Goal: Task Accomplishment & Management: Complete application form

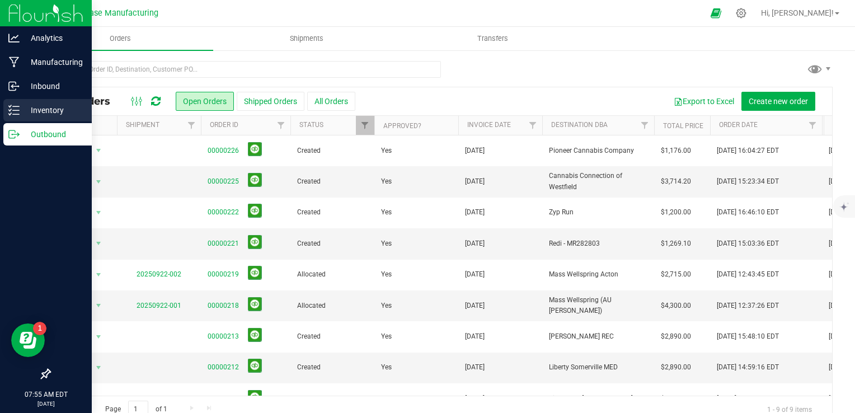
click at [16, 107] on icon at bounding box center [13, 110] width 11 height 11
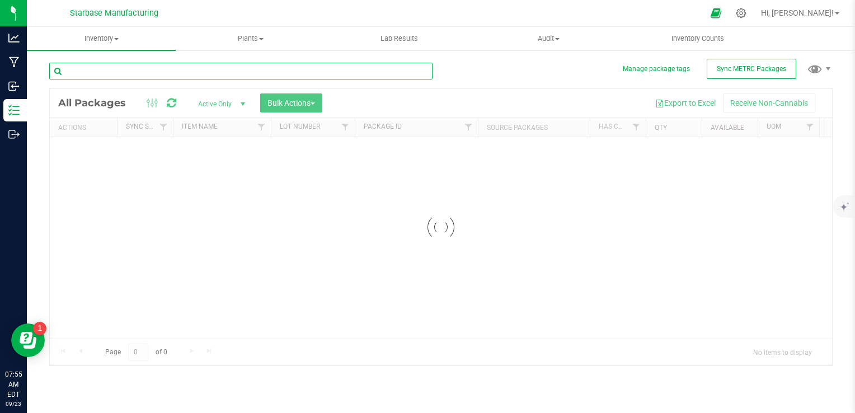
click at [102, 66] on input "text" at bounding box center [240, 71] width 383 height 17
type input "rosin"
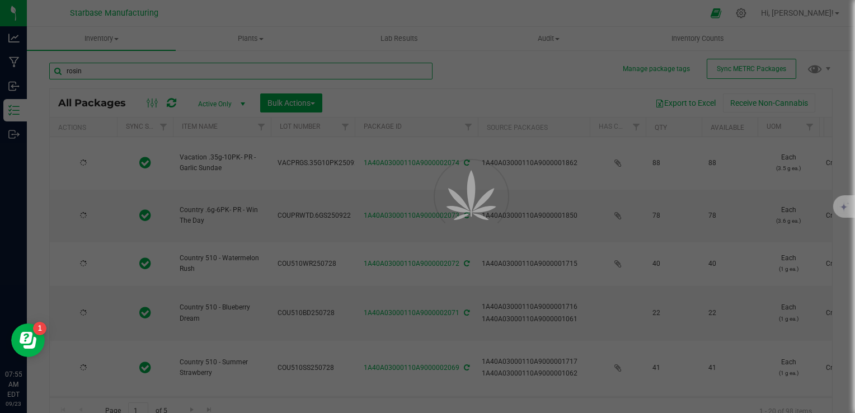
type input "[DATE]"
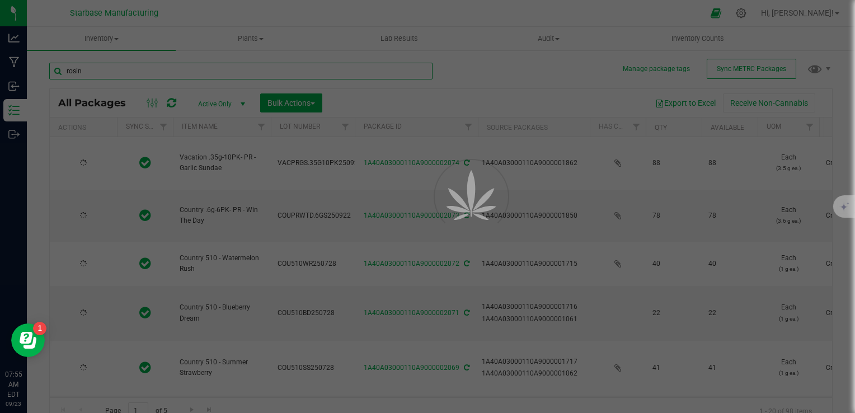
type input "[DATE]"
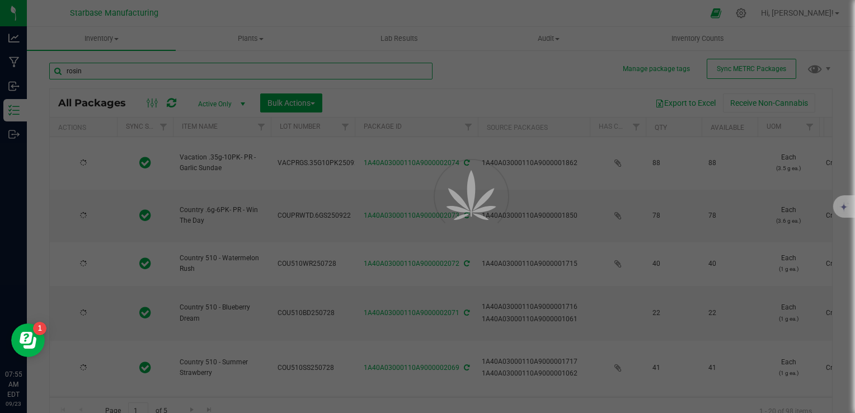
type input "[DATE]"
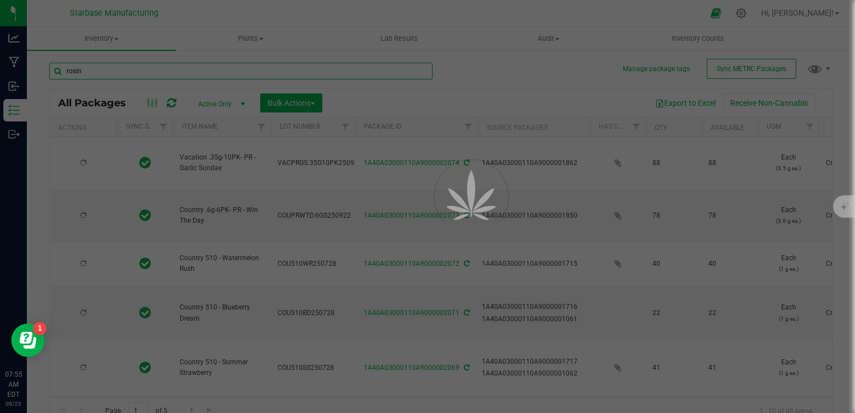
type input "[DATE]"
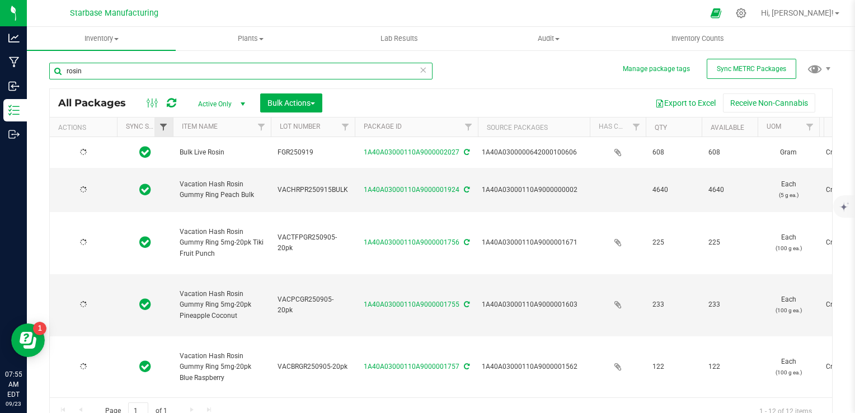
type input "[DATE]"
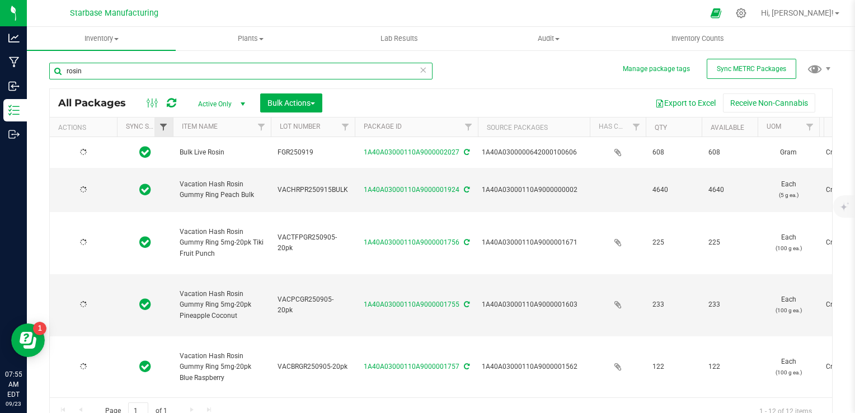
type input "[DATE]"
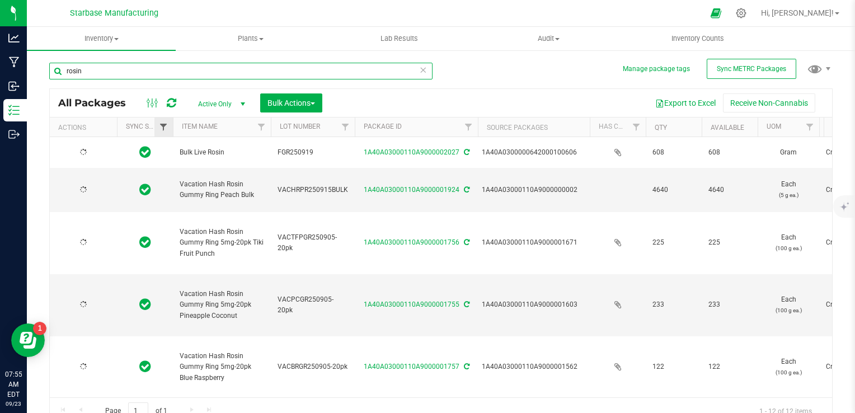
type input "[DATE]"
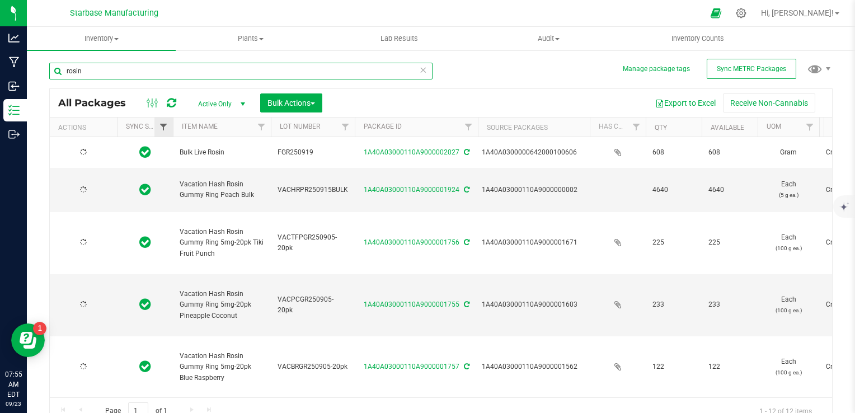
type input "[DATE]"
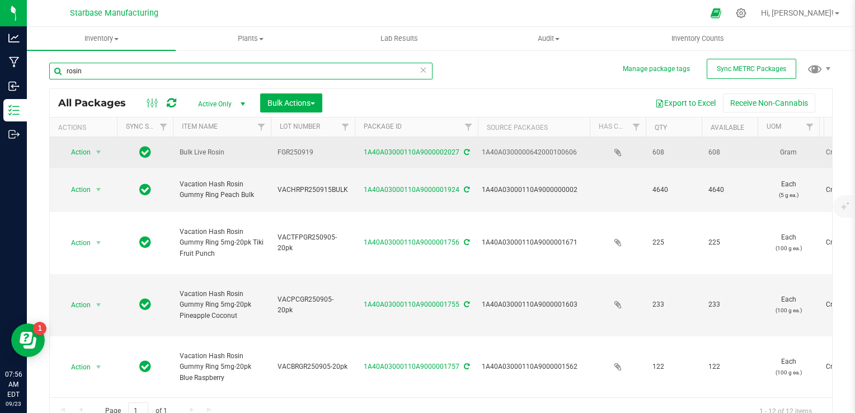
type input "rosin"
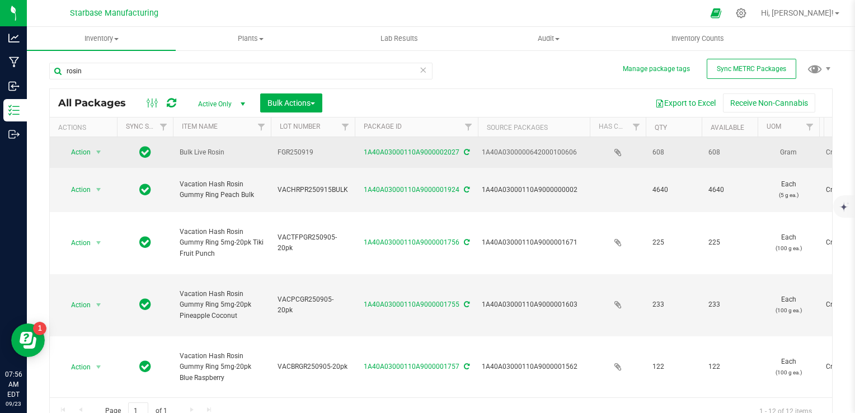
click at [616, 148] on icon at bounding box center [617, 152] width 7 height 9
click at [413, 148] on link "1A40A03000110A9000002027" at bounding box center [412, 152] width 96 height 8
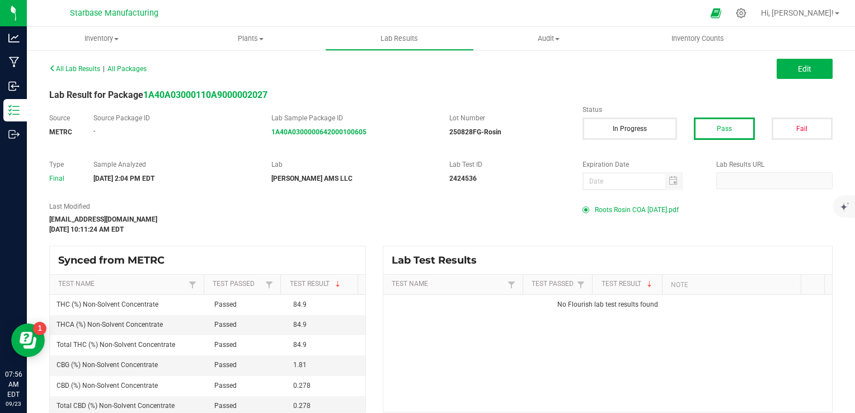
click at [608, 205] on span "Roots Rosin COA [DATE].pdf" at bounding box center [637, 209] width 84 height 17
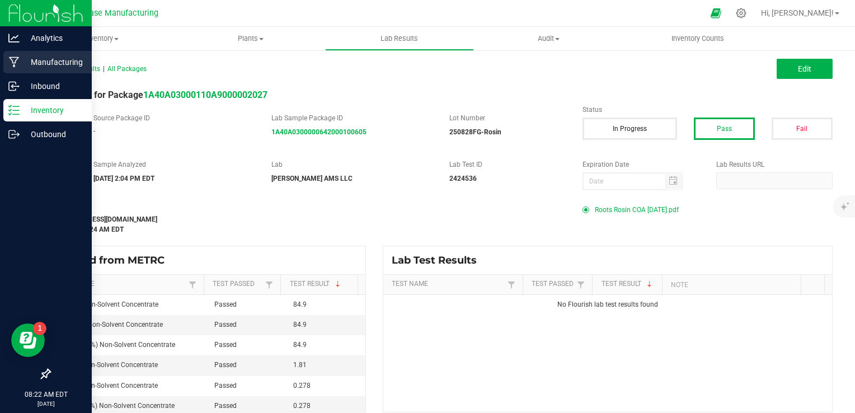
click at [20, 62] on p "Manufacturing" at bounding box center [53, 61] width 67 height 13
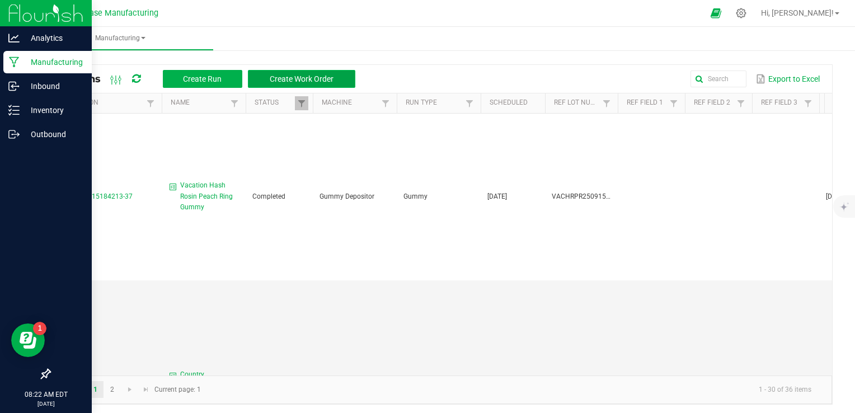
click at [298, 76] on span "Create Work Order" at bounding box center [302, 78] width 64 height 9
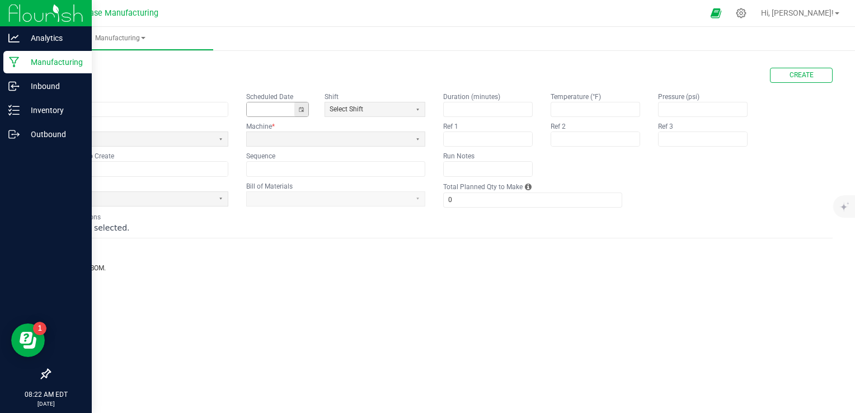
click at [302, 116] on button "Toggle calendar" at bounding box center [301, 109] width 14 height 14
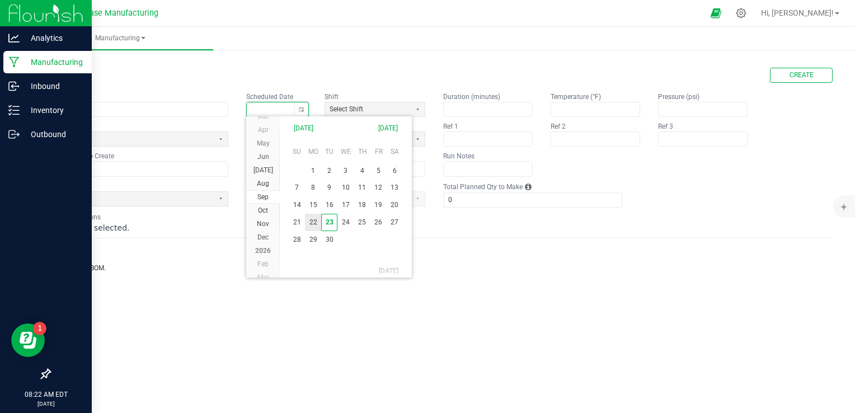
click at [317, 224] on span "22" at bounding box center [313, 222] width 16 height 17
type input "[DATE]"
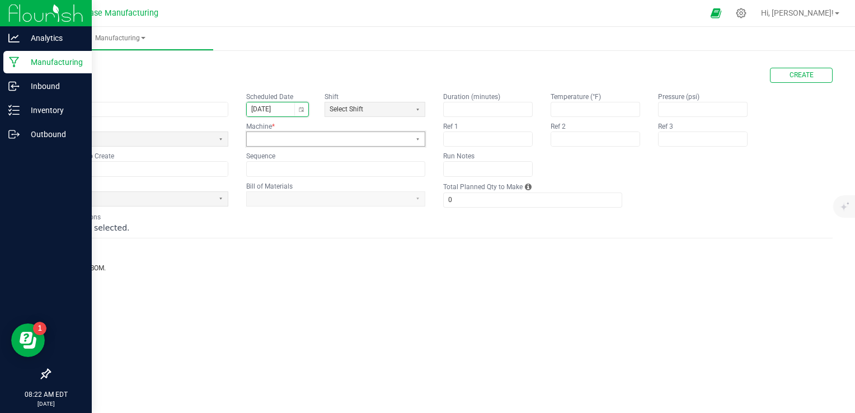
click at [271, 138] on span at bounding box center [328, 139] width 155 height 10
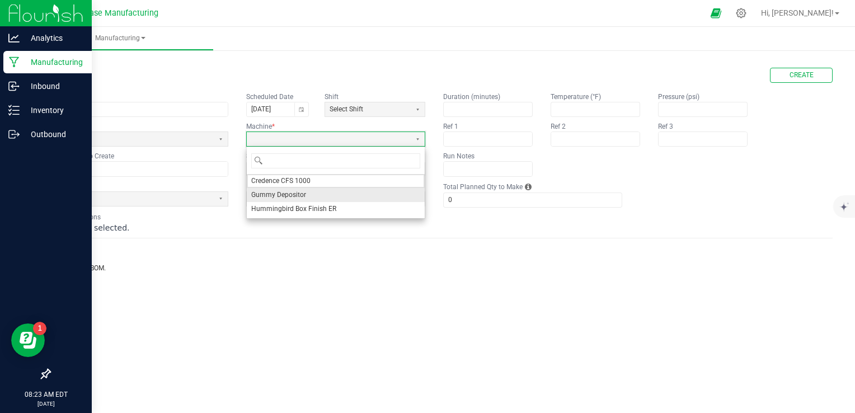
click at [281, 193] on span "Gummy Depositor" at bounding box center [278, 195] width 55 height 10
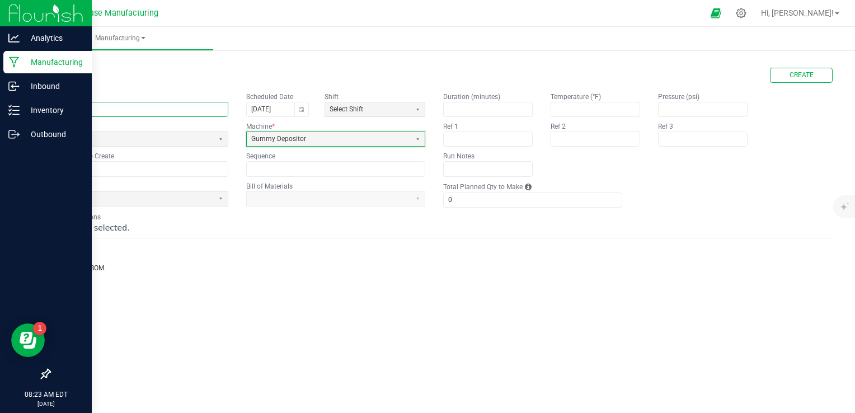
click at [135, 114] on input "text" at bounding box center [139, 109] width 178 height 14
type input "Country Summer Strawberry Gummy"
click at [143, 134] on span at bounding box center [131, 139] width 155 height 10
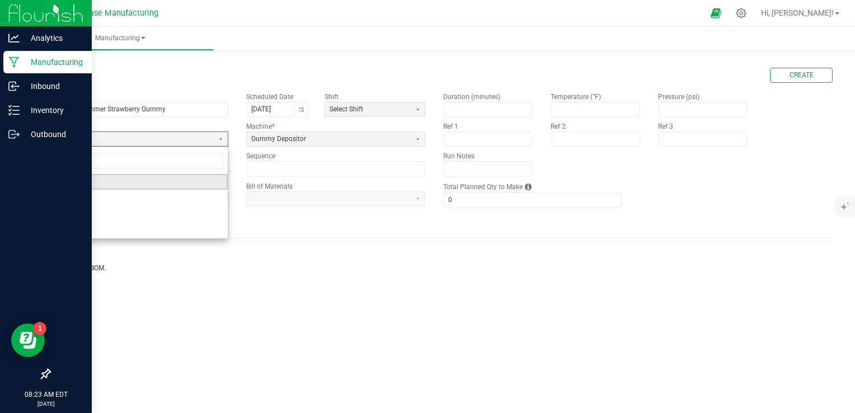
click at [126, 183] on li "Gummy" at bounding box center [139, 182] width 178 height 16
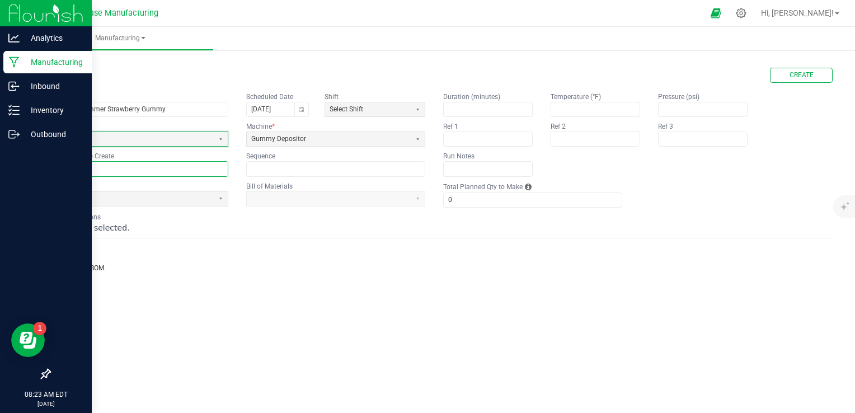
click at [123, 171] on input "text" at bounding box center [139, 169] width 178 height 14
paste input "COUSSG250909BULK"
click at [101, 166] on input "COUSSG250909BULK" at bounding box center [139, 169] width 178 height 14
click at [139, 169] on input "COUSSG250922BULK" at bounding box center [139, 169] width 178 height 14
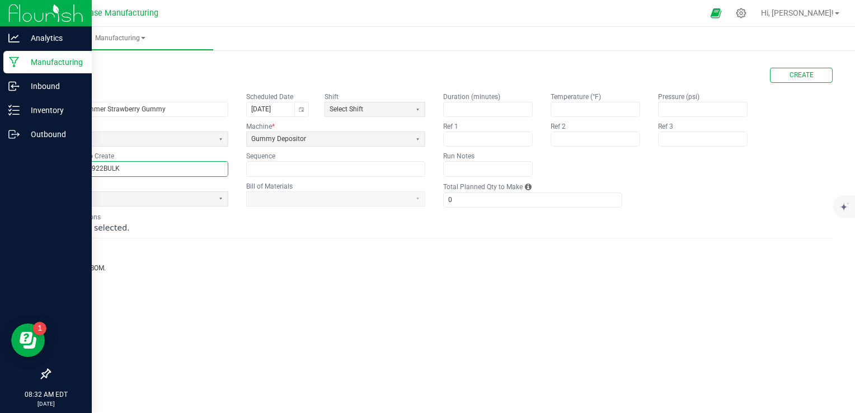
click at [139, 169] on input "COUSSG250922BULK" at bounding box center [139, 169] width 178 height 14
type input "COUSSG250922BULK"
click at [332, 203] on app-dropdownlist-async at bounding box center [335, 198] width 179 height 15
click at [159, 196] on span at bounding box center [131, 199] width 155 height 10
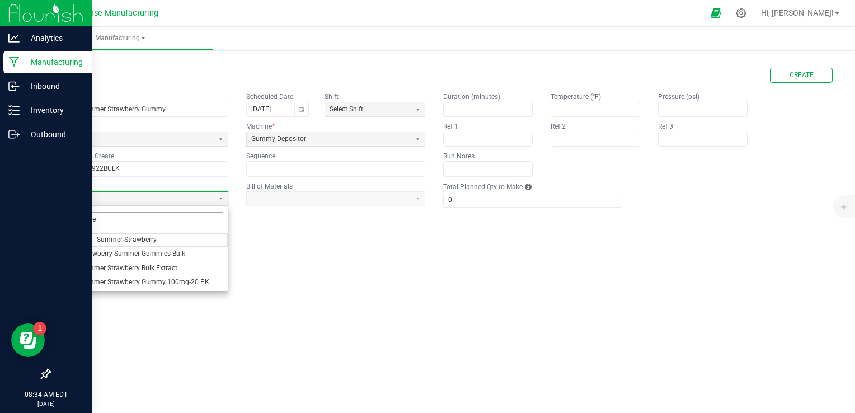
type input "summer"
click at [144, 253] on span "Country Strawberry Summer Gummies Bulk" at bounding box center [119, 254] width 131 height 10
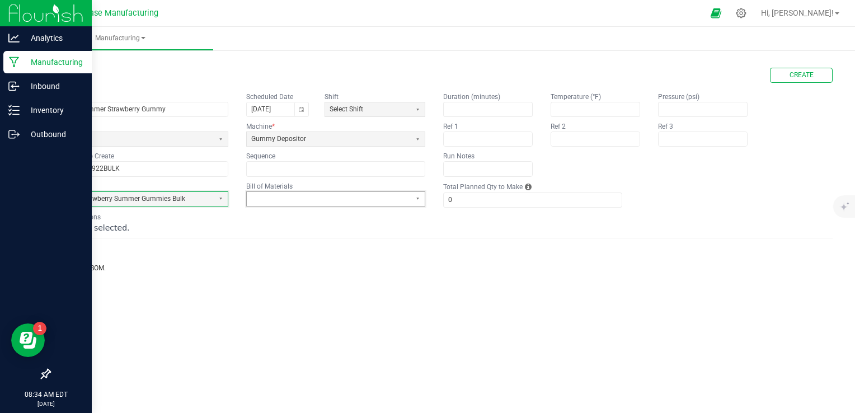
click at [295, 197] on span at bounding box center [328, 199] width 155 height 10
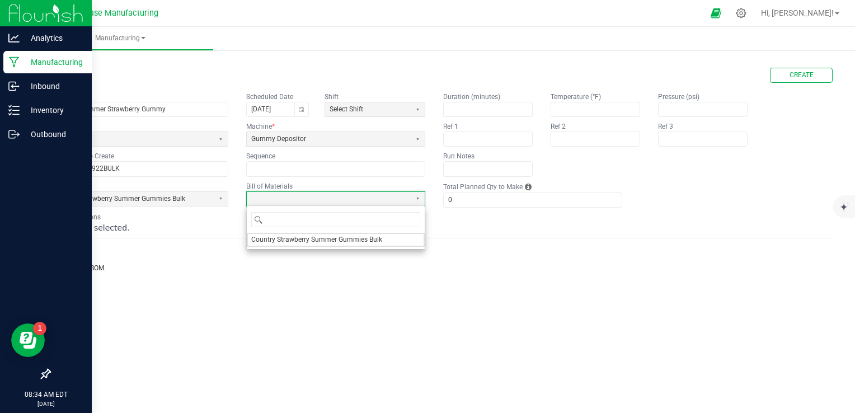
click at [287, 240] on span "Country Strawberry Summer Gummies Bulk" at bounding box center [316, 240] width 131 height 10
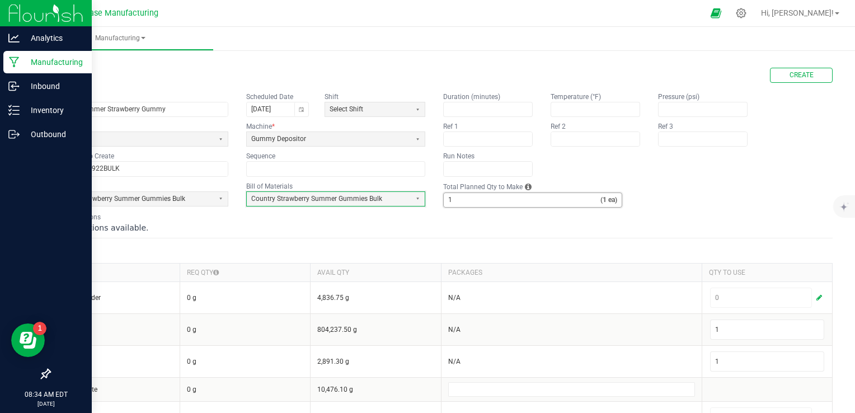
click at [498, 204] on input "1" at bounding box center [522, 200] width 157 height 14
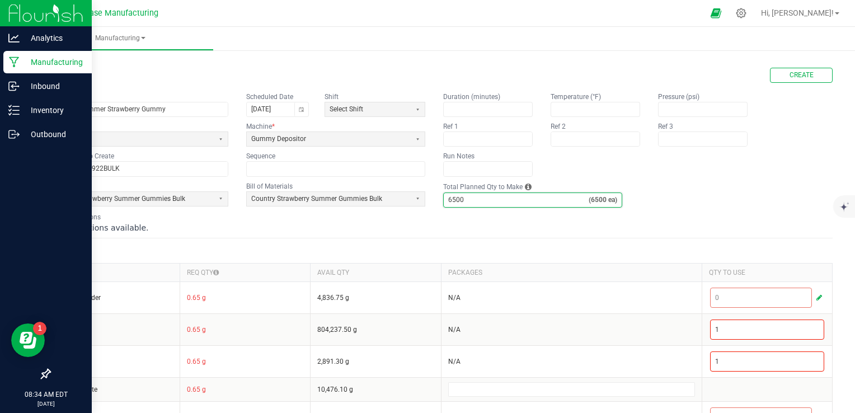
type input "6,500"
click at [477, 222] on div "No instructions available." at bounding box center [440, 227] width 783 height 11
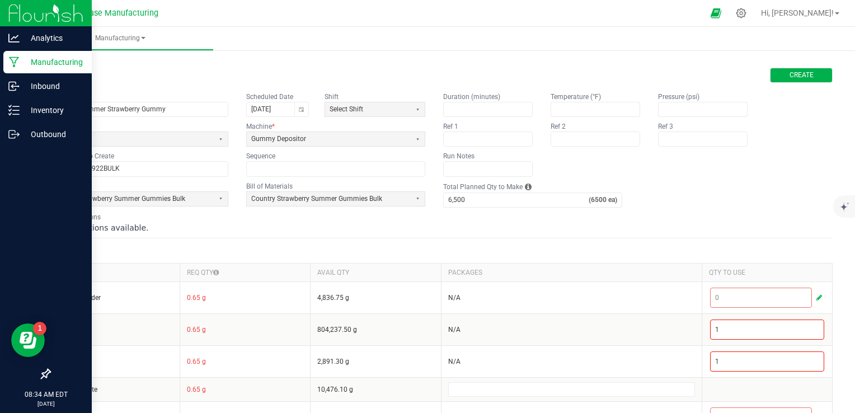
click at [791, 74] on span "Create" at bounding box center [801, 75] width 24 height 10
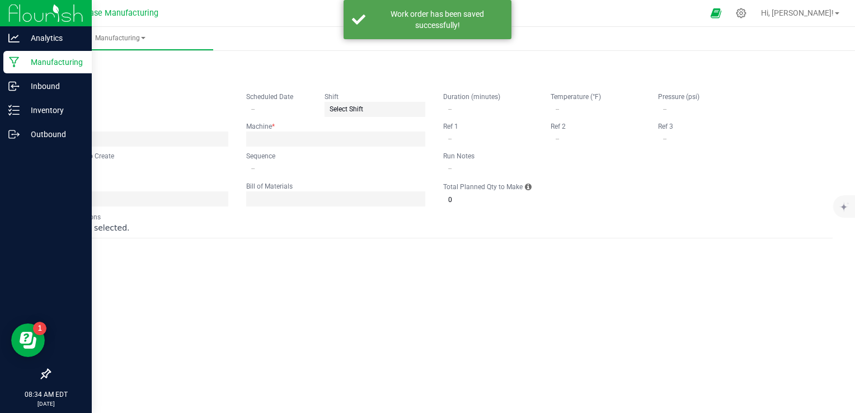
type input "Country Summer Strawberry Gummy"
type input "[DATE]"
type input "COUSSG250922BULK"
type input "0"
type input "6,500"
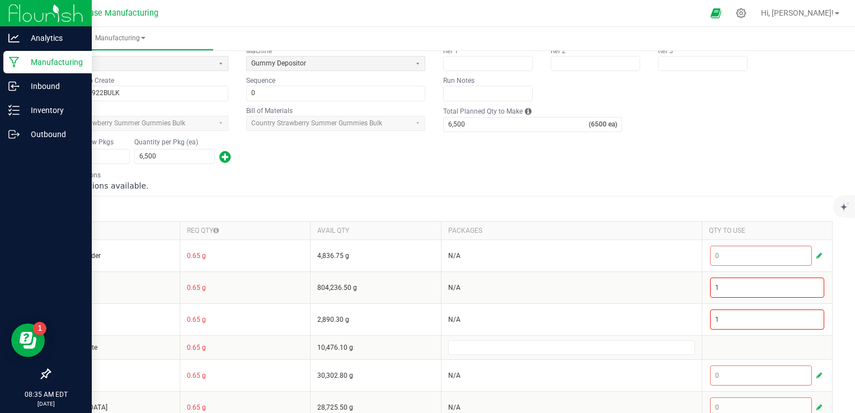
scroll to position [112, 0]
click at [163, 155] on input "6500" at bounding box center [174, 155] width 79 height 14
type input "6,100"
click at [268, 178] on div "No instructions available." at bounding box center [440, 183] width 783 height 11
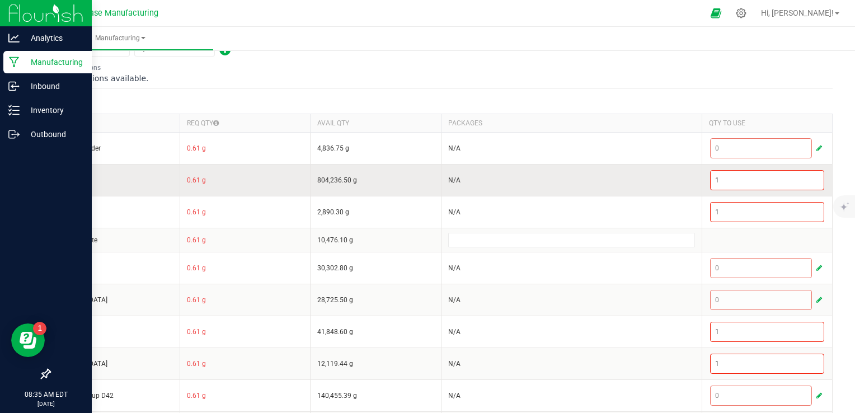
scroll to position [224, 0]
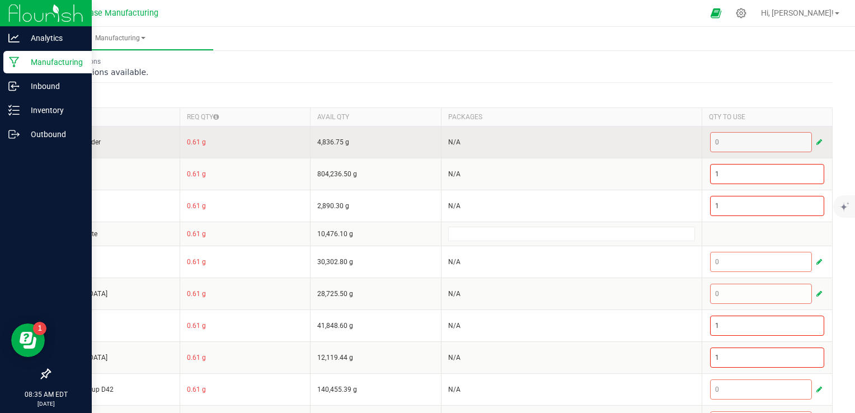
click at [769, 142] on div "0" at bounding box center [767, 142] width 114 height 20
click at [816, 142] on span "button" at bounding box center [819, 142] width 6 height 9
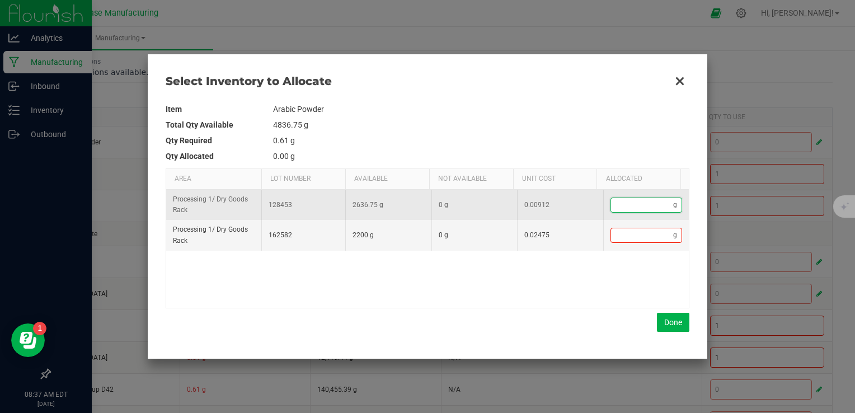
click at [622, 203] on input "Data table" at bounding box center [642, 205] width 63 height 14
type input "1"
type input "10"
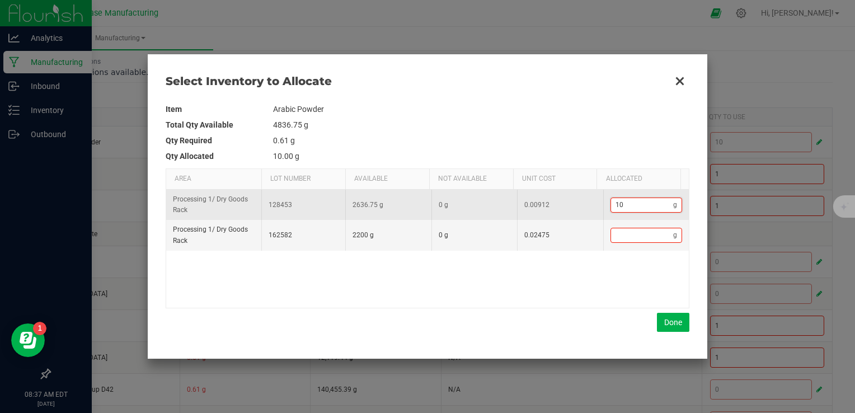
type input "101"
type input "101."
type input "101.5"
type input "101.58"
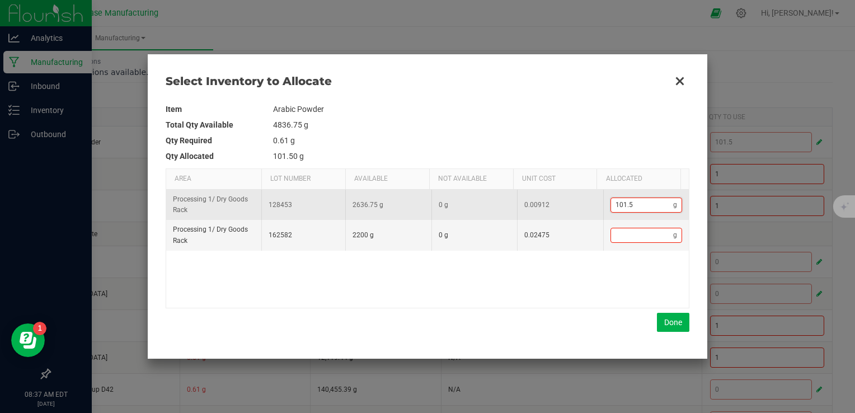
type input "101.58"
type input "101.5"
type input "101"
type input "101."
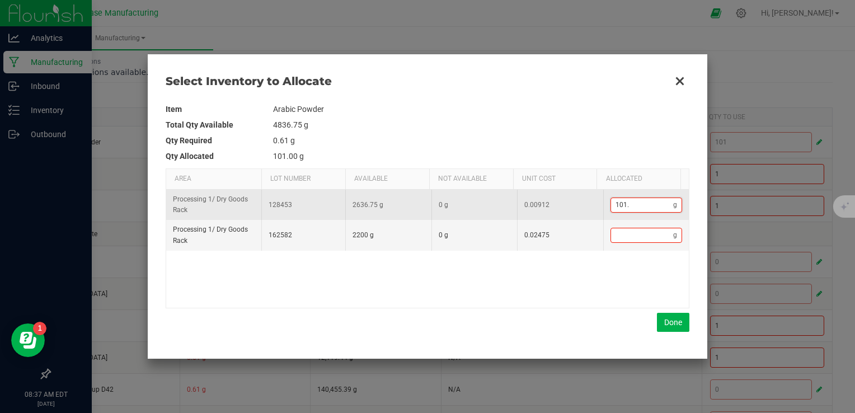
type input "101.6"
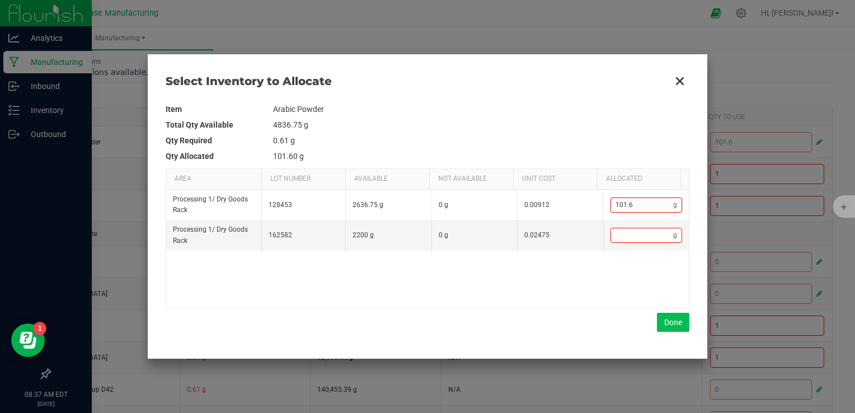
type input "101.6"
click at [674, 329] on button "Done" at bounding box center [673, 322] width 32 height 19
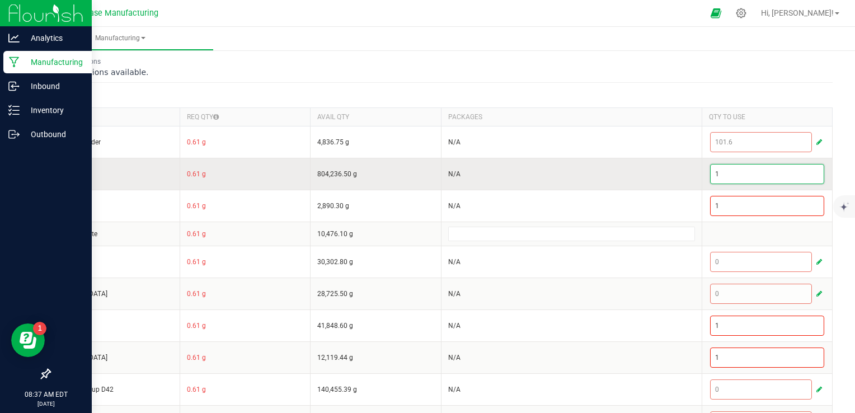
click at [729, 170] on input "1" at bounding box center [766, 173] width 113 height 19
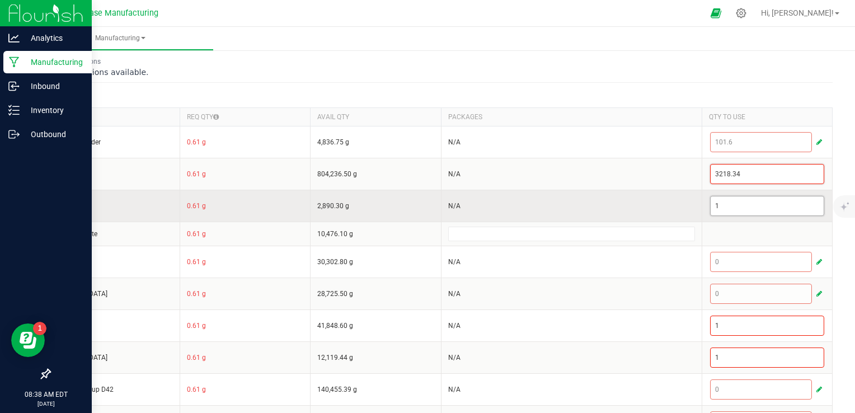
type input "3,218.34"
click at [736, 213] on input "1" at bounding box center [766, 205] width 113 height 19
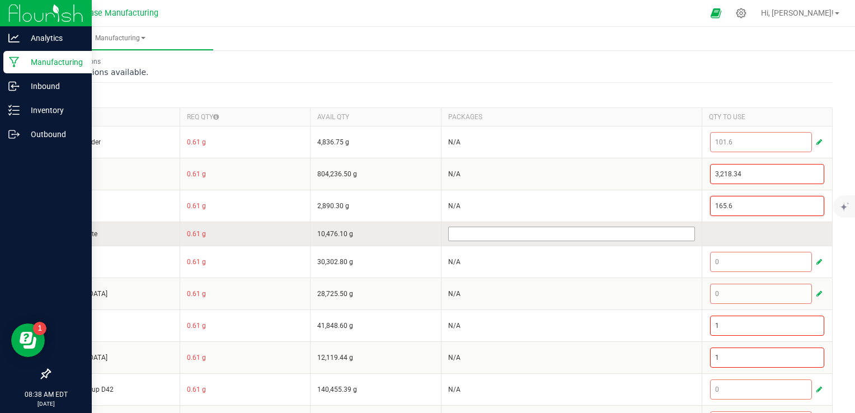
type input "165.6"
click at [657, 232] on input at bounding box center [572, 233] width 246 height 13
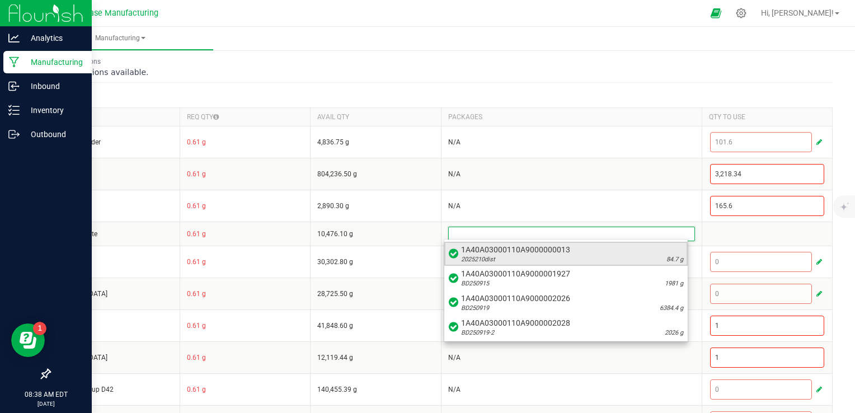
click at [593, 253] on span "1A40A03000110A9000000013" at bounding box center [572, 249] width 222 height 11
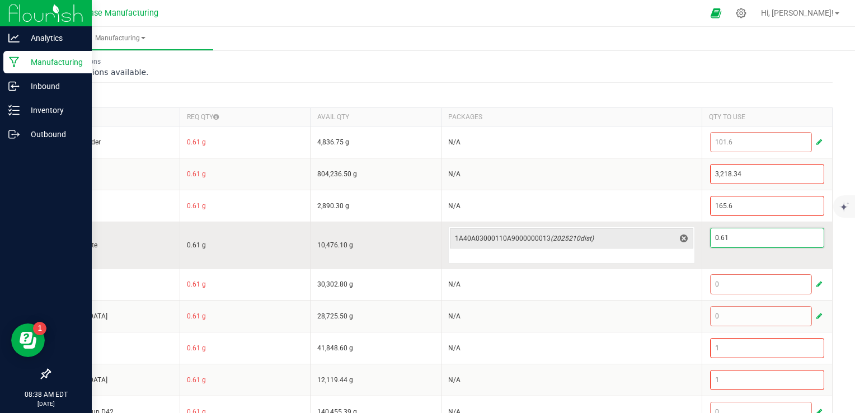
click at [733, 236] on input "0.61" at bounding box center [766, 237] width 113 height 19
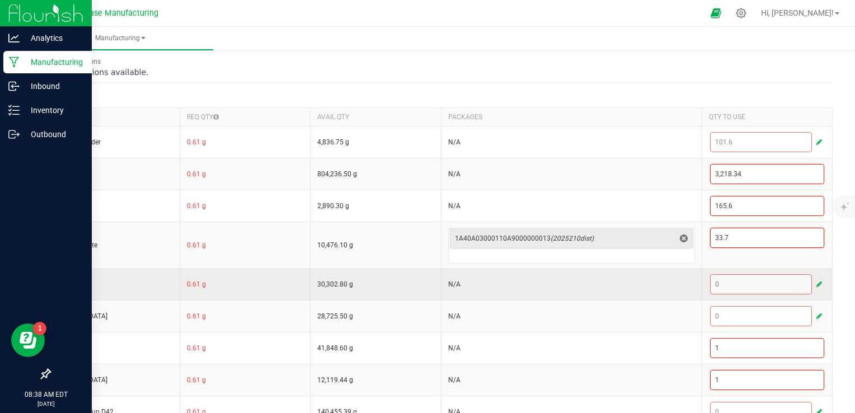
type input "33.7"
click at [723, 280] on div "0" at bounding box center [767, 284] width 114 height 20
click at [728, 280] on div "0" at bounding box center [767, 284] width 114 height 20
click at [814, 279] on button "button" at bounding box center [819, 283] width 10 height 13
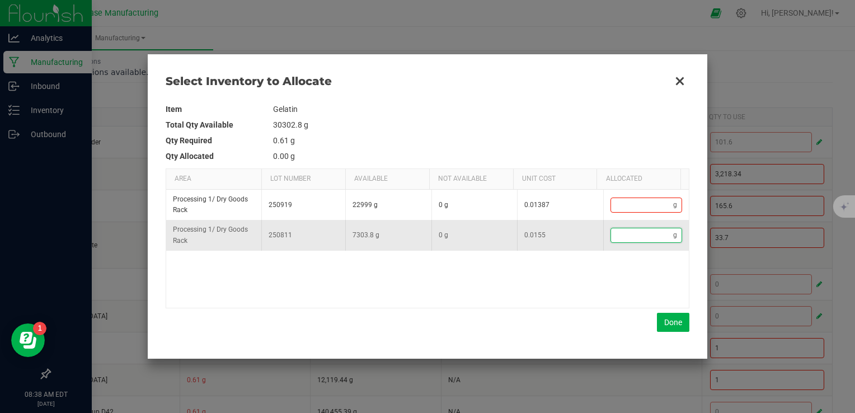
click at [641, 229] on input "Data table" at bounding box center [642, 235] width 63 height 14
type input "9"
type input "99"
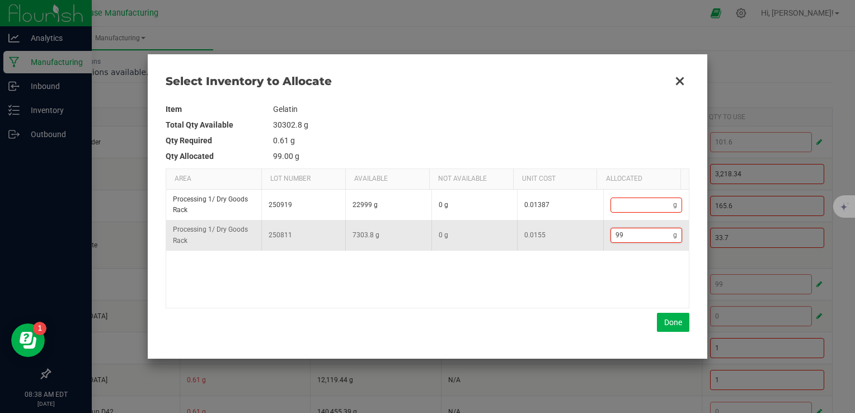
type input "993"
type input "993."
type input "993.1"
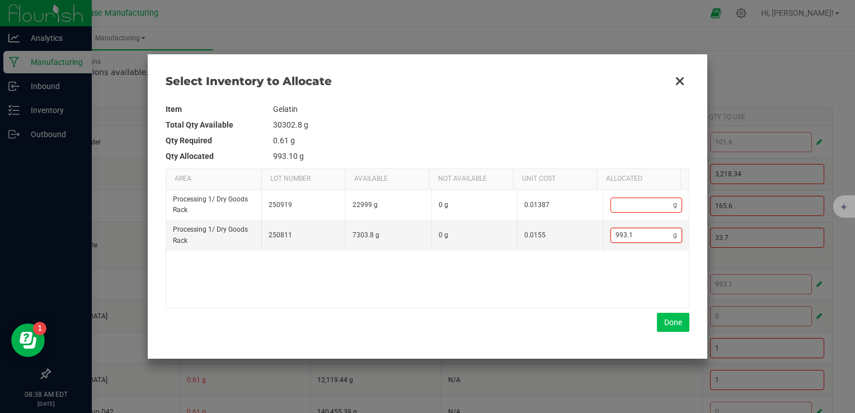
type input "993.1"
click at [667, 321] on button "Done" at bounding box center [673, 322] width 32 height 19
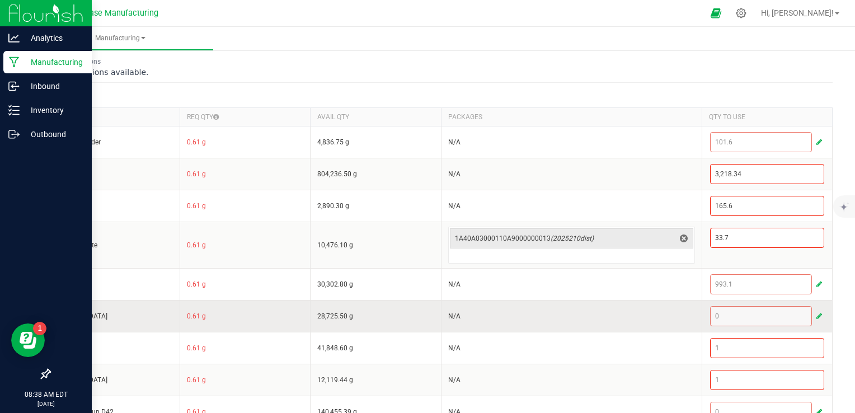
click at [816, 314] on span "button" at bounding box center [819, 316] width 6 height 9
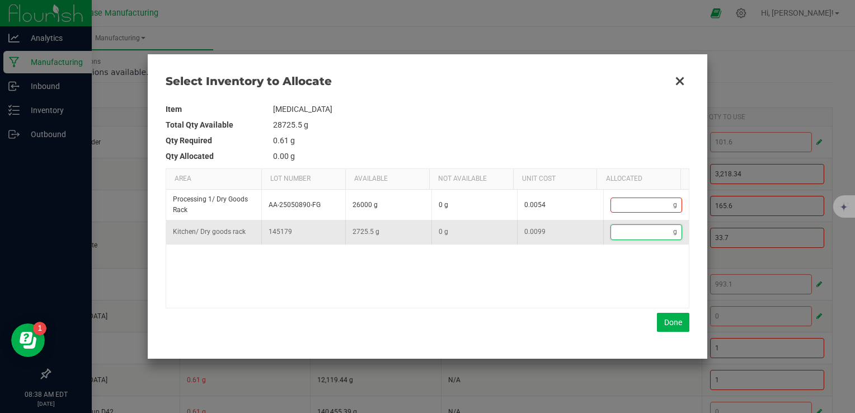
click at [643, 234] on input "Data table" at bounding box center [642, 232] width 63 height 14
type input "2"
type input "24"
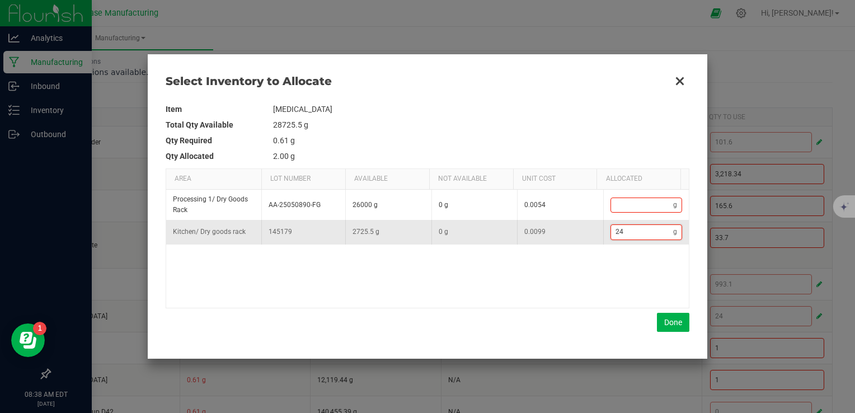
type input "244"
type input "244."
type input "244.5"
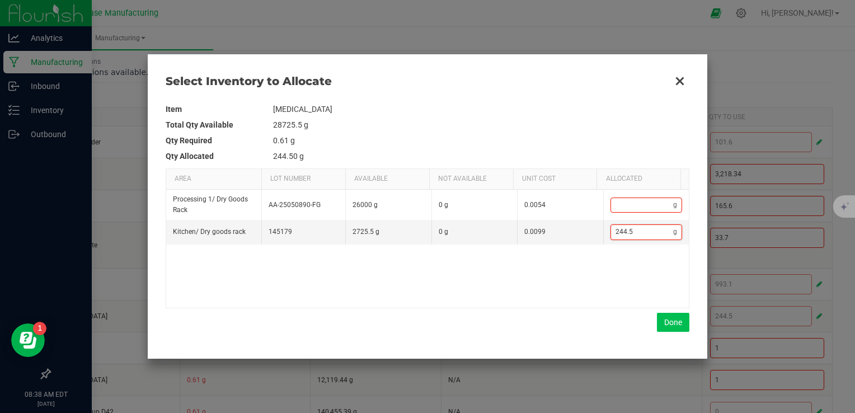
type input "244.5"
click at [669, 324] on button "Done" at bounding box center [673, 322] width 32 height 19
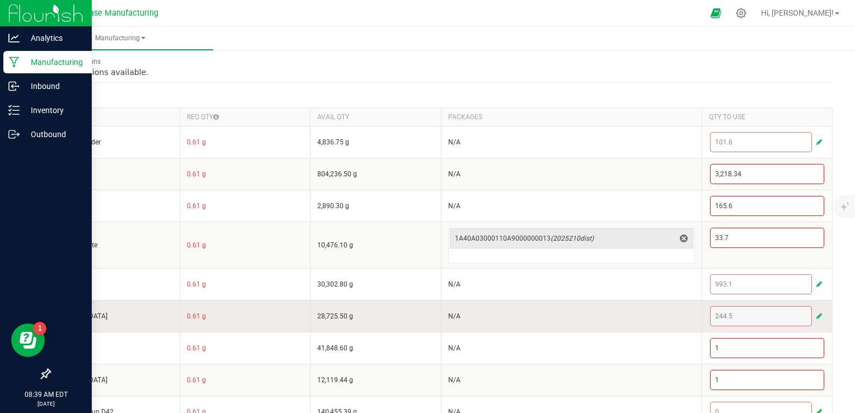
click at [816, 314] on span "button" at bounding box center [819, 316] width 6 height 9
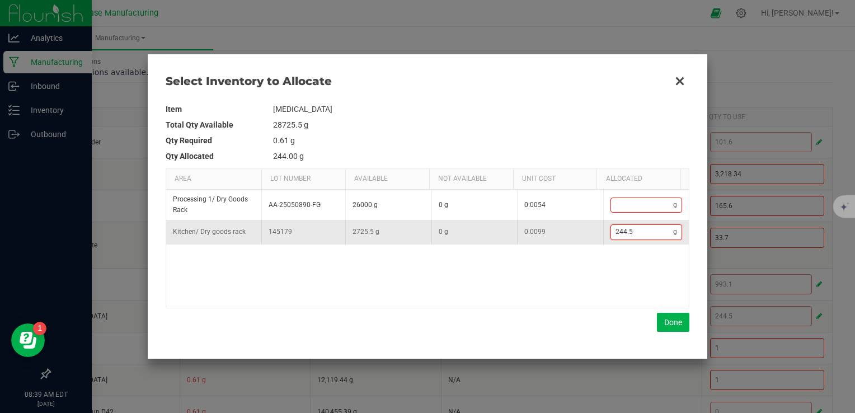
type input "244"
type input "244."
type input "244.4"
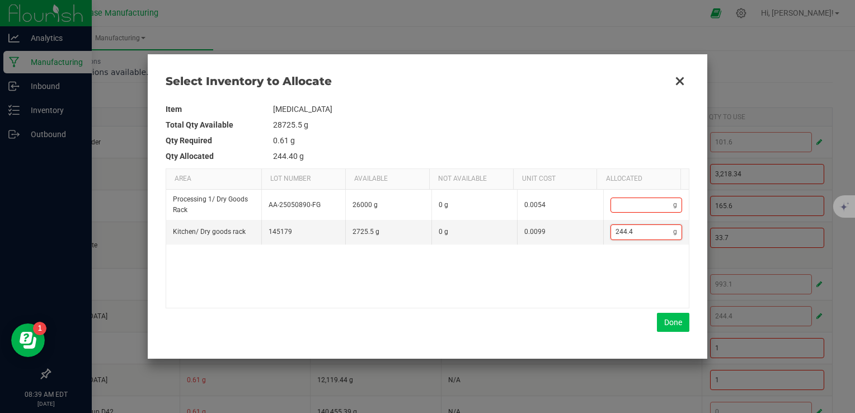
type input "244.4"
click at [673, 323] on button "Done" at bounding box center [673, 322] width 32 height 19
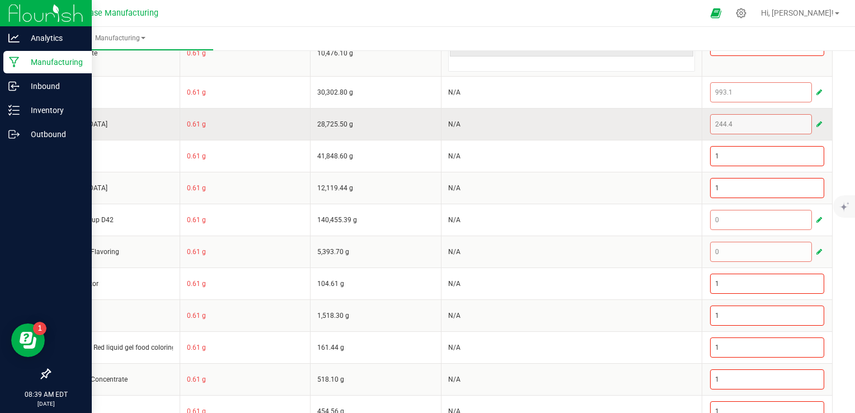
scroll to position [437, 0]
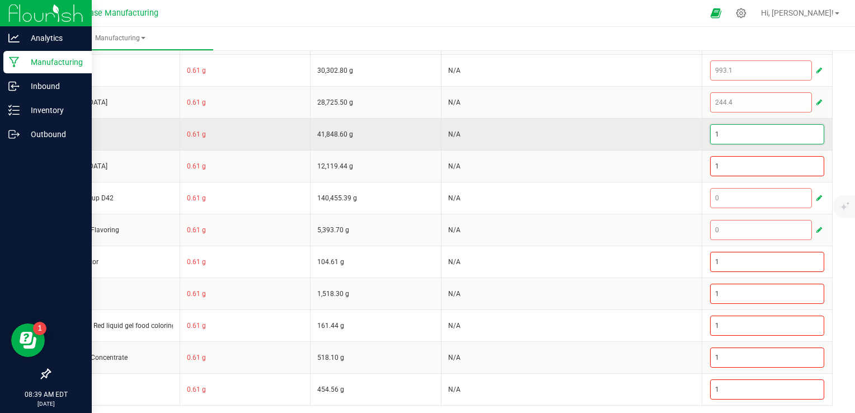
click at [742, 131] on input "1" at bounding box center [766, 134] width 113 height 19
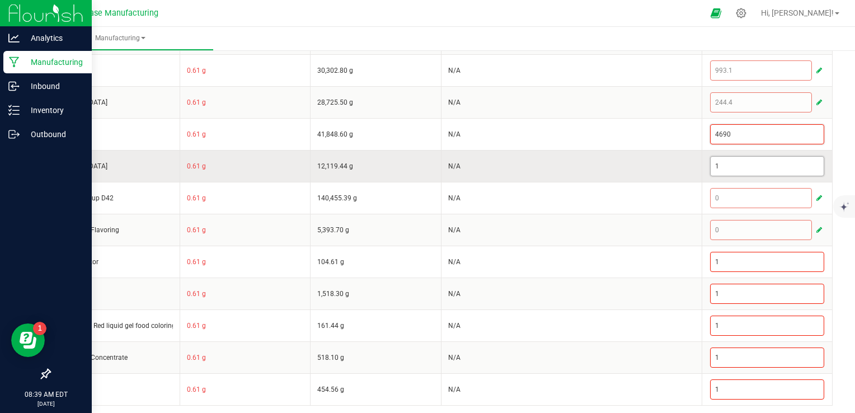
type input "4,690"
click at [748, 157] on input "1" at bounding box center [766, 166] width 113 height 19
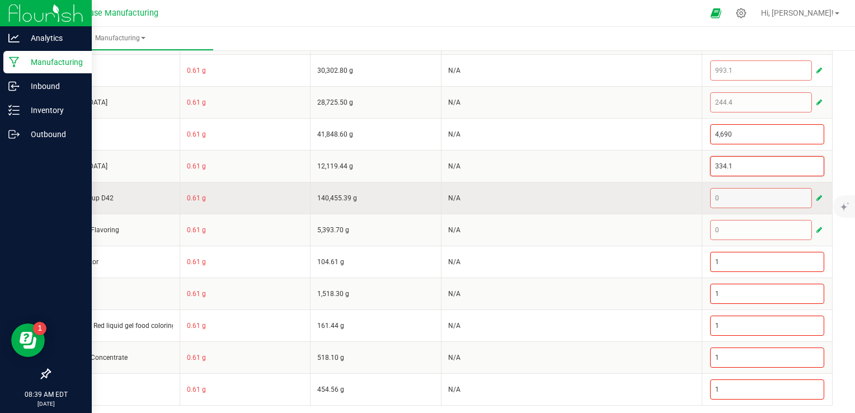
type input "334.1"
click at [738, 191] on div "0" at bounding box center [767, 198] width 114 height 20
click at [814, 191] on button "button" at bounding box center [819, 197] width 10 height 13
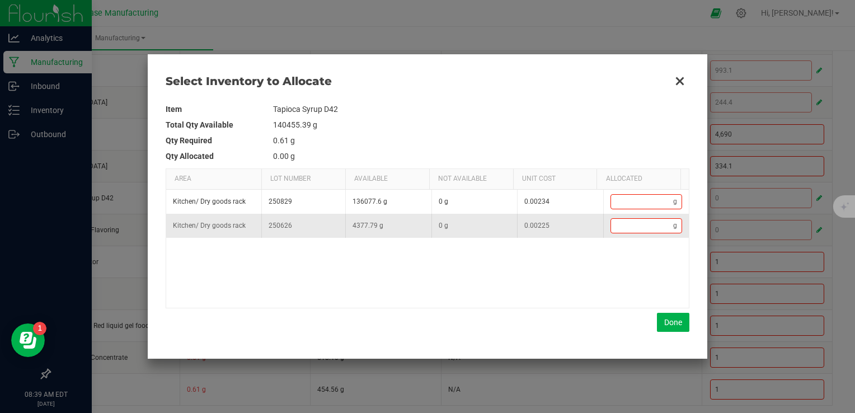
click at [645, 236] on td "g" at bounding box center [646, 226] width 86 height 24
click at [635, 227] on input "Data table" at bounding box center [642, 226] width 63 height 14
type input "3"
type input "39"
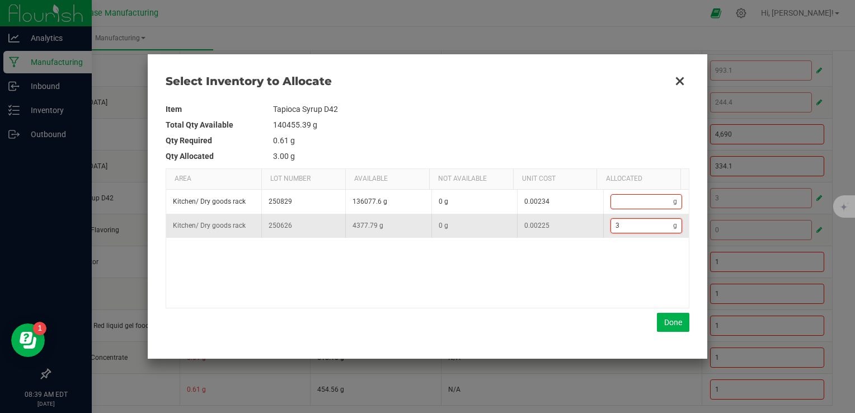
type input "39"
type input "393"
type input "3,930"
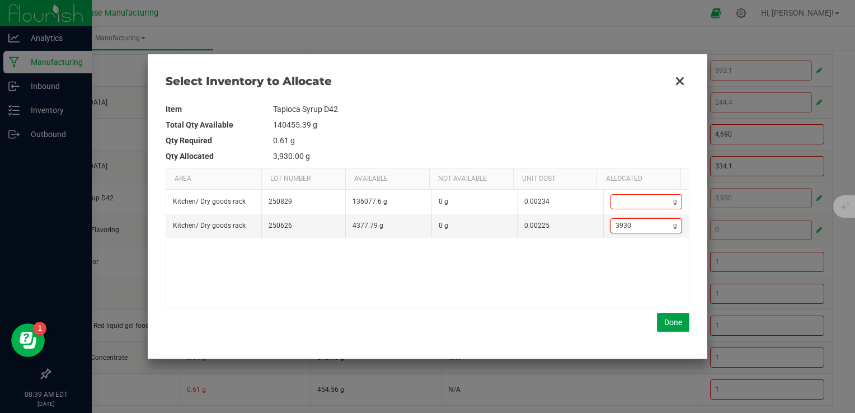
type input "3,930"
click at [672, 326] on button "Done" at bounding box center [673, 322] width 32 height 19
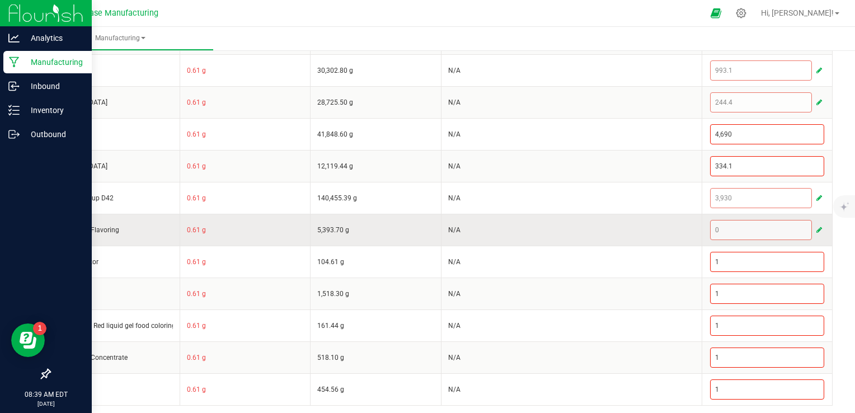
click at [816, 227] on span "button" at bounding box center [819, 229] width 6 height 9
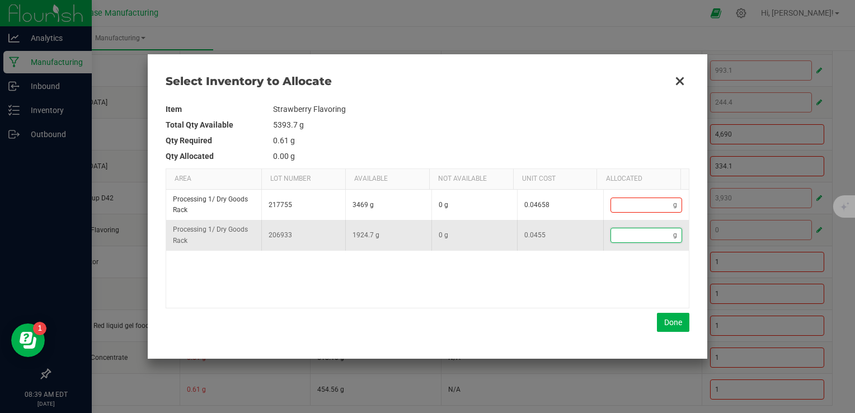
click at [634, 234] on input "Data table" at bounding box center [642, 235] width 63 height 14
type input "2"
type input "22"
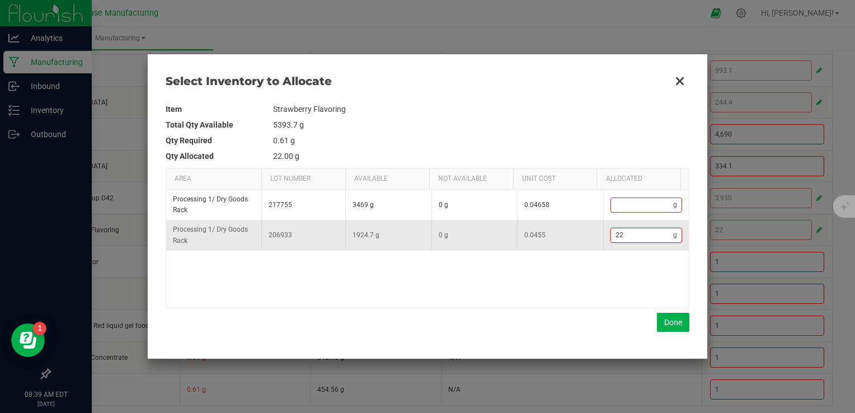
type input "228"
type input "228."
type input "228.2"
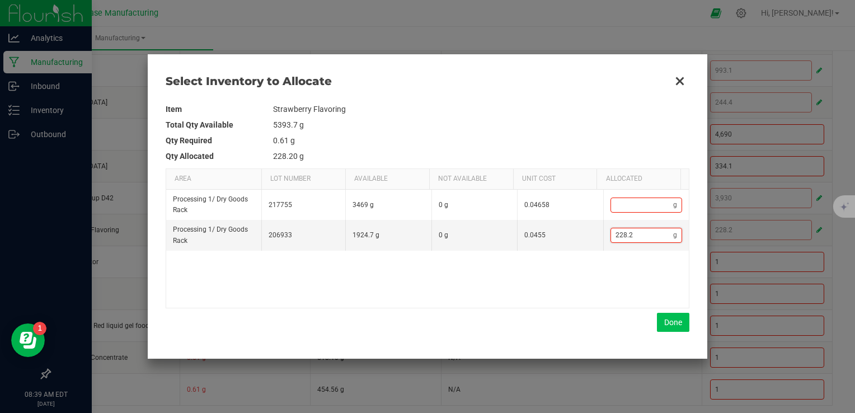
type input "228.2"
click at [667, 322] on button "Done" at bounding box center [673, 322] width 32 height 19
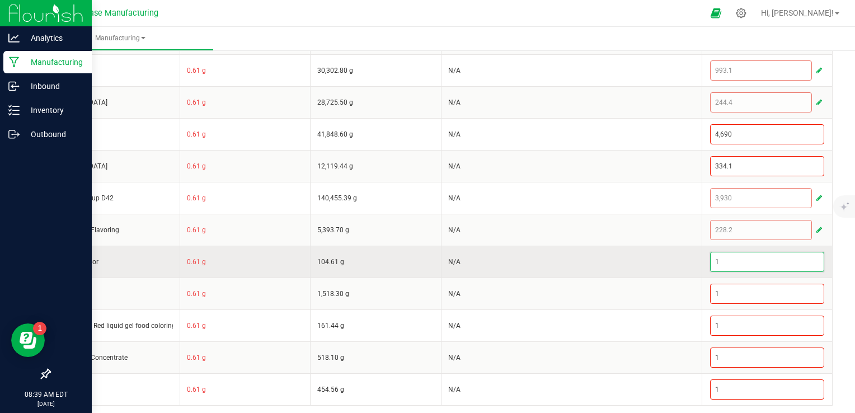
click at [730, 258] on input "1" at bounding box center [766, 261] width 113 height 19
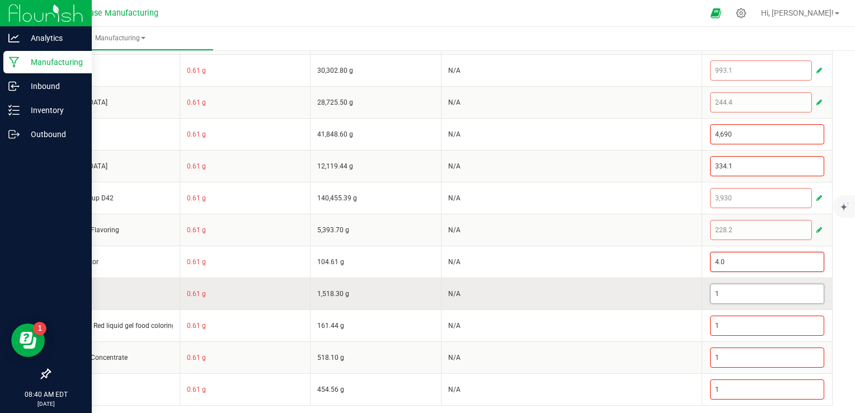
type input "4"
click at [749, 292] on input "1" at bounding box center [766, 293] width 113 height 19
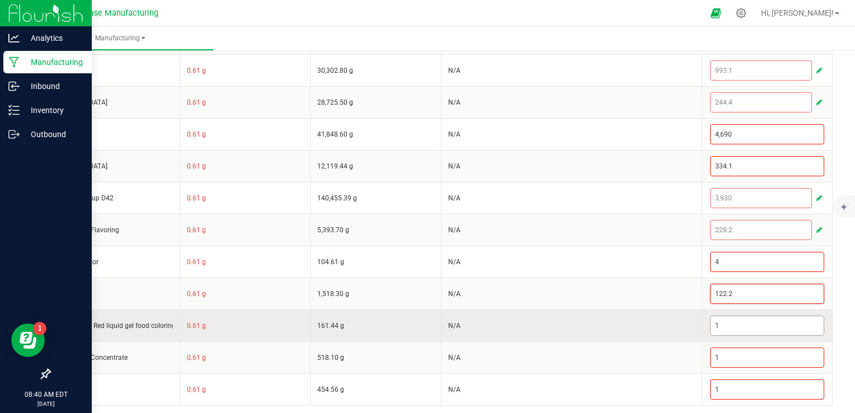
type input "122.2"
click at [754, 319] on input "1" at bounding box center [766, 325] width 113 height 19
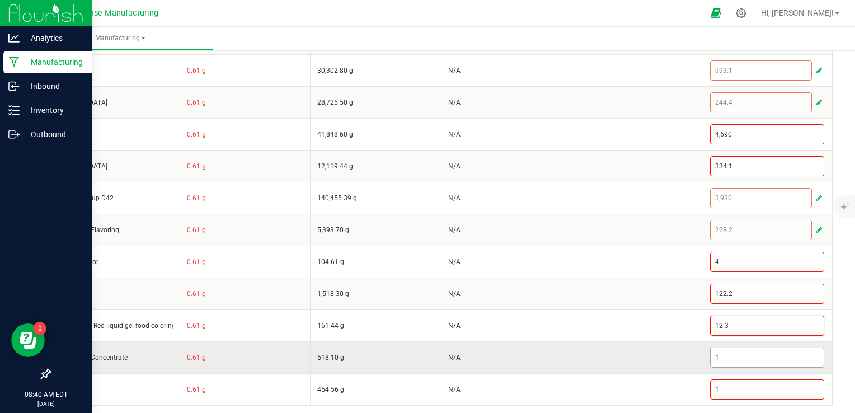
type input "12.3"
click at [734, 351] on input "1" at bounding box center [766, 357] width 113 height 19
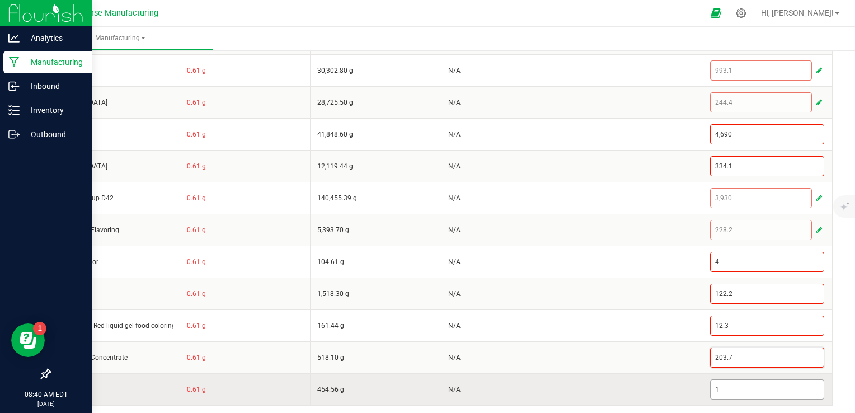
type input "203.7"
click at [725, 388] on input "1" at bounding box center [766, 389] width 113 height 19
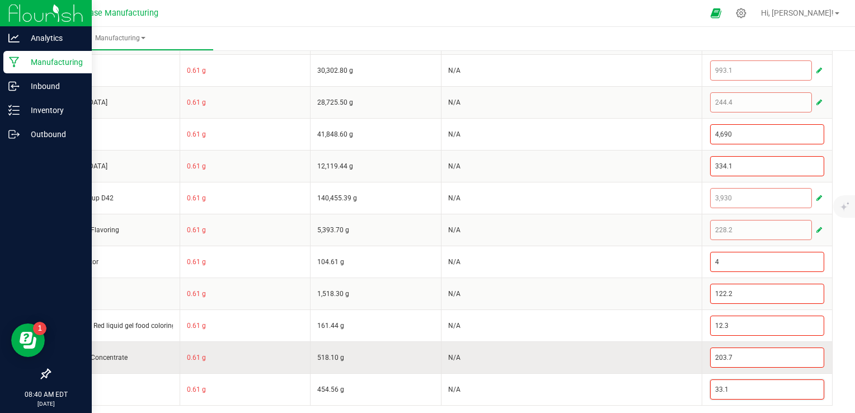
type input "33.1"
click at [641, 341] on td "N/A" at bounding box center [571, 357] width 261 height 32
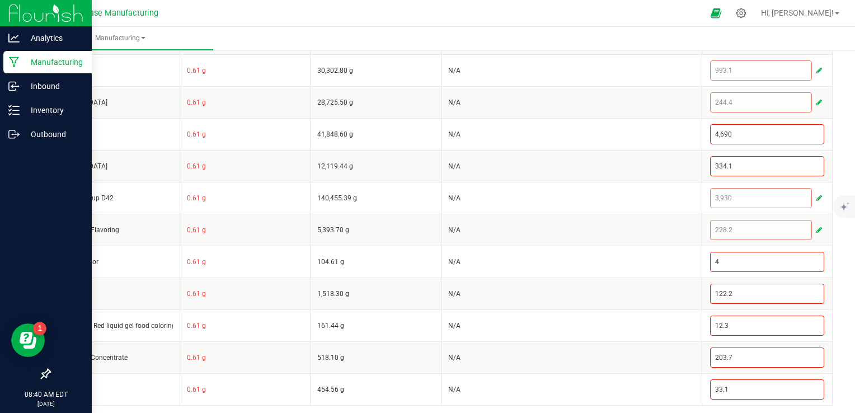
scroll to position [0, 0]
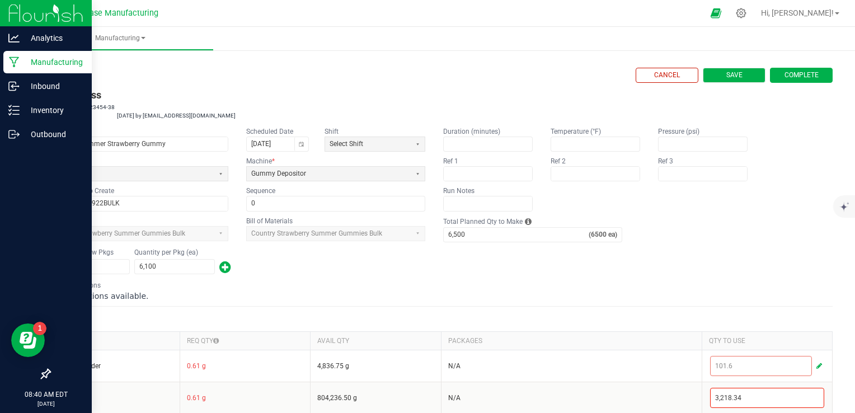
click at [742, 73] on button "Save" at bounding box center [733, 75] width 63 height 15
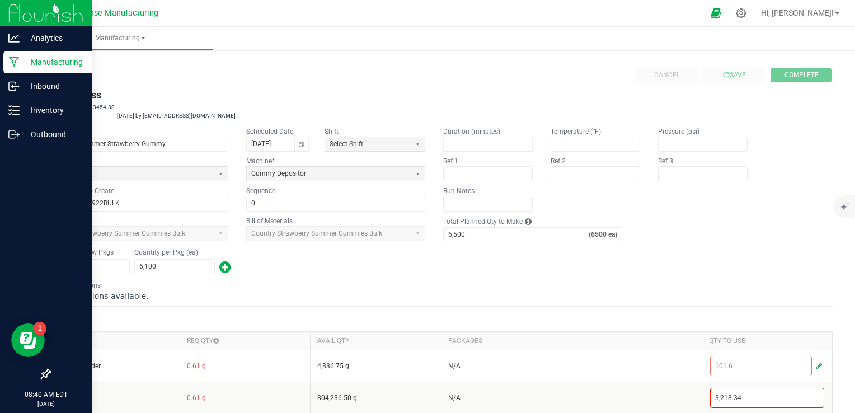
type input "0"
type input "6,500"
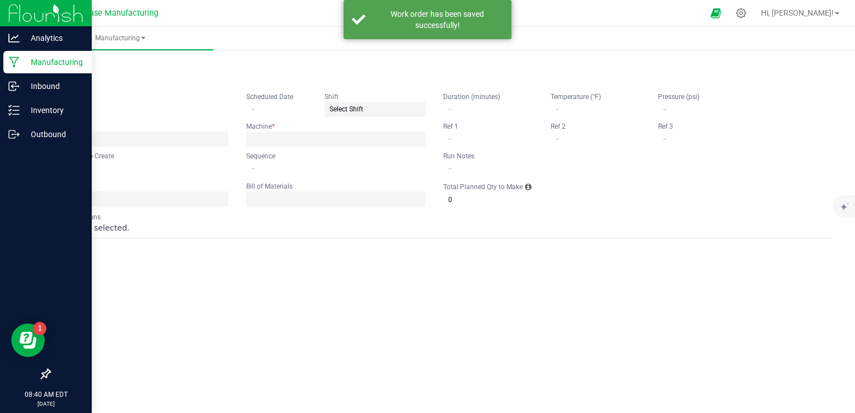
type input "Country Summer Strawberry Gummy"
type input "[DATE]"
type input "COUSSG250922BULK"
type input "0"
type input "6,500"
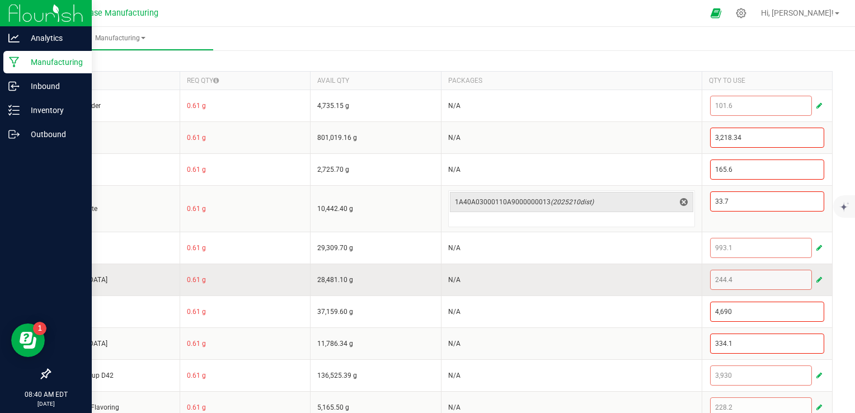
scroll to position [280, 0]
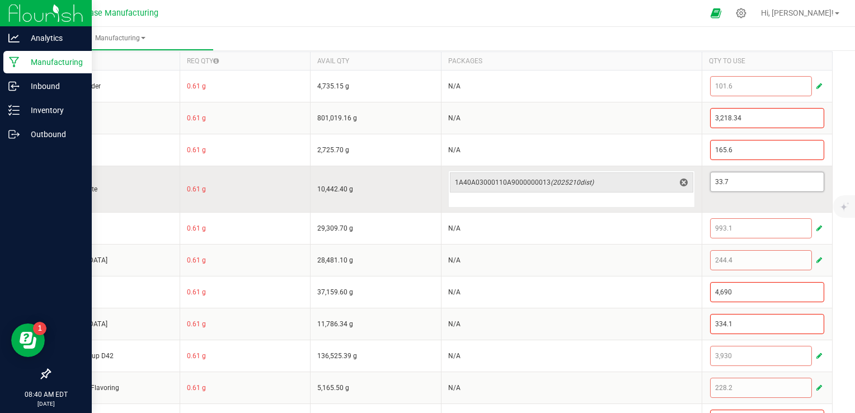
click at [734, 185] on input "33.7" at bounding box center [766, 181] width 113 height 19
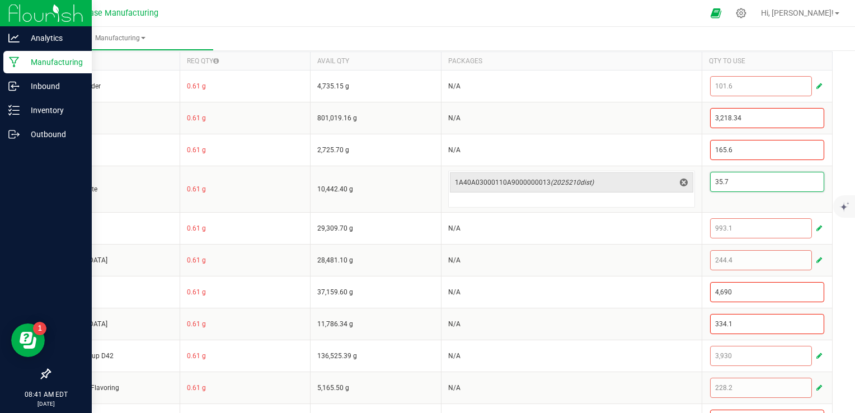
type input "35.7"
click at [673, 32] on ul "Manufacturing" at bounding box center [454, 39] width 855 height 24
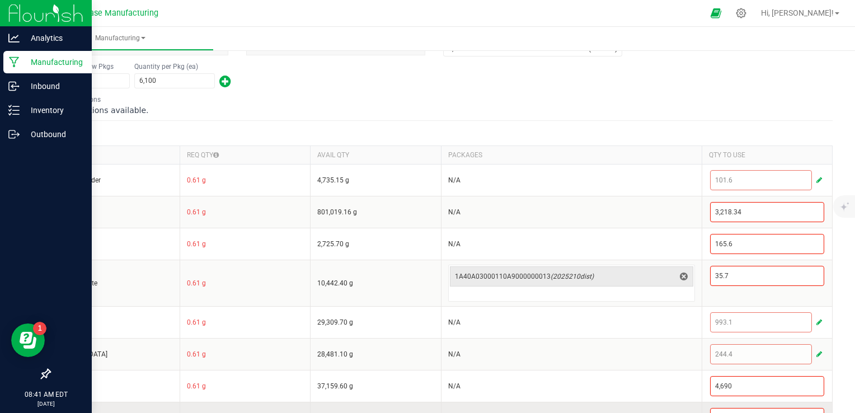
scroll to position [0, 0]
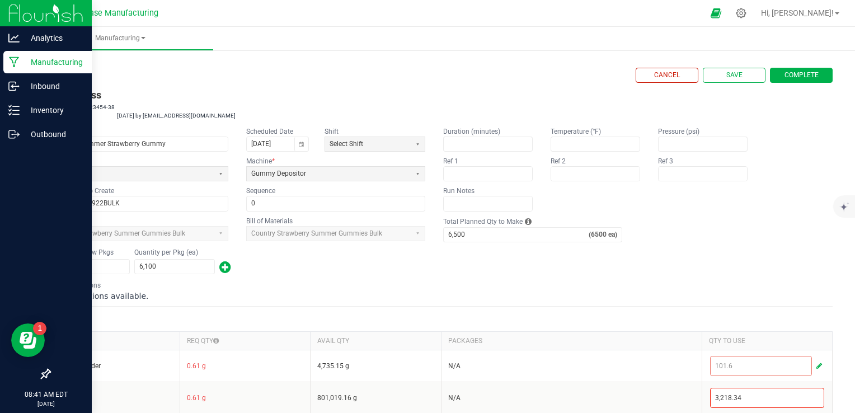
click at [784, 75] on span "Complete" at bounding box center [801, 75] width 34 height 10
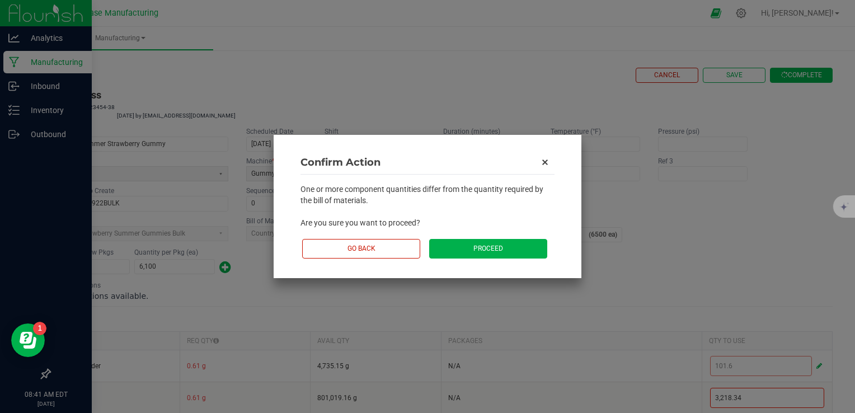
click at [503, 246] on button "Proceed" at bounding box center [488, 249] width 118 height 20
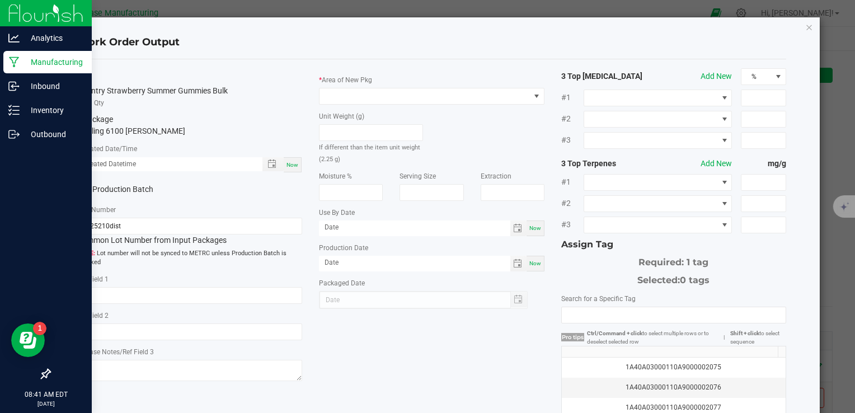
click at [294, 169] on div "Now" at bounding box center [293, 164] width 18 height 15
type input "[DATE] 8:41 AM"
type input "[DATE]"
click at [186, 229] on input "2025210dist" at bounding box center [189, 226] width 225 height 17
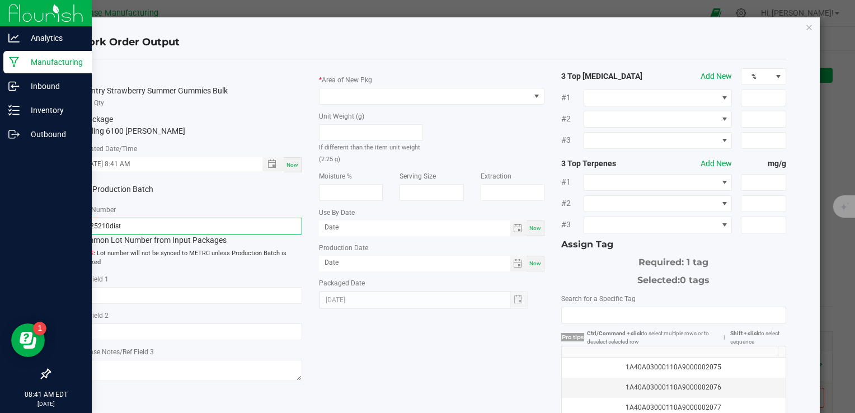
paste input "COUSSG250922BULK"
type input "COUSSG250922BULK"
click at [294, 163] on span "Now" at bounding box center [292, 165] width 12 height 6
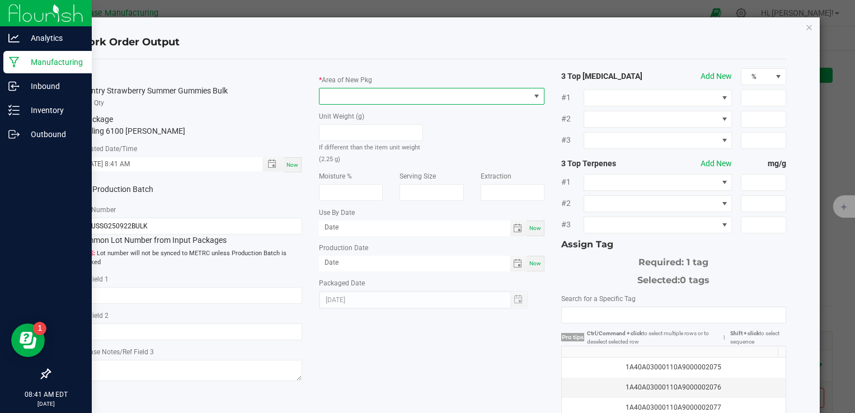
click at [380, 96] on span at bounding box center [424, 96] width 210 height 16
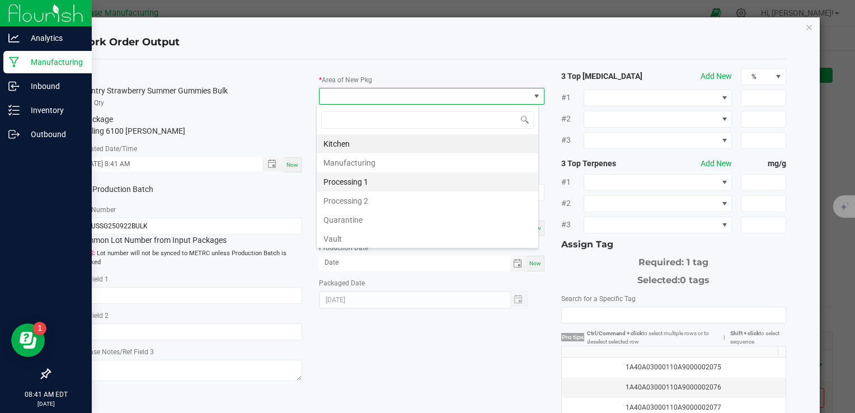
scroll to position [16, 223]
click at [377, 234] on li "Vault" at bounding box center [427, 238] width 221 height 19
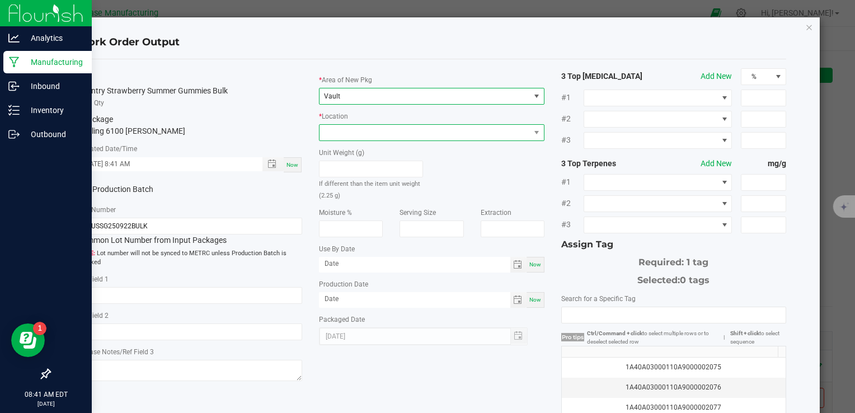
click at [370, 136] on span at bounding box center [424, 133] width 210 height 16
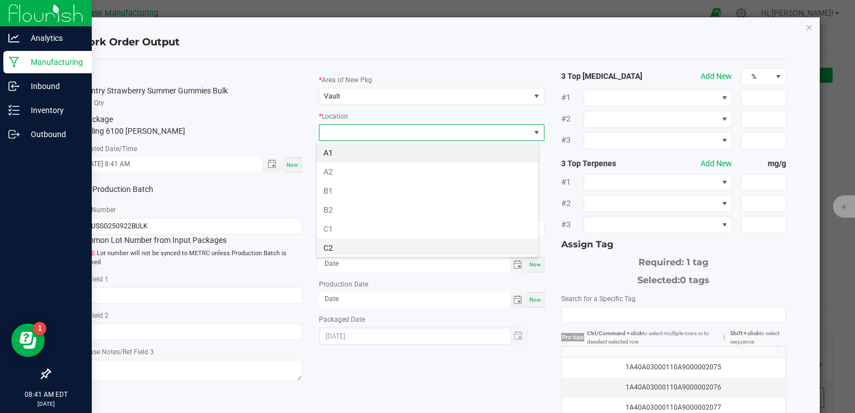
click at [376, 244] on li "C2" at bounding box center [427, 247] width 221 height 19
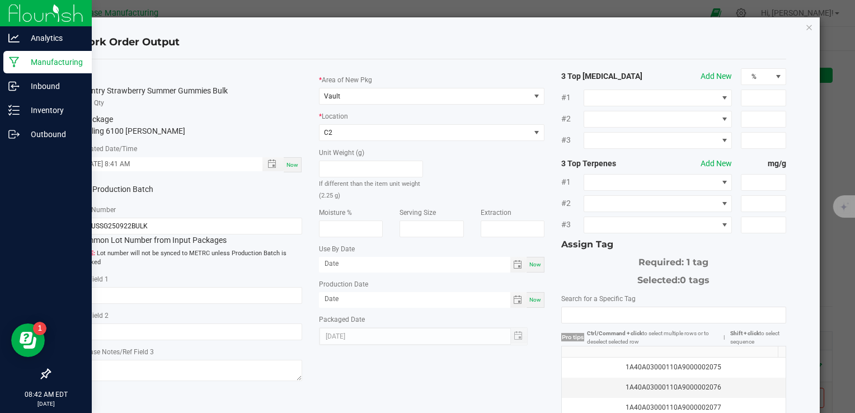
click at [82, 190] on icon at bounding box center [82, 190] width 7 height 0
click at [0, 0] on input "Production Batch" at bounding box center [0, 0] width 0 height 0
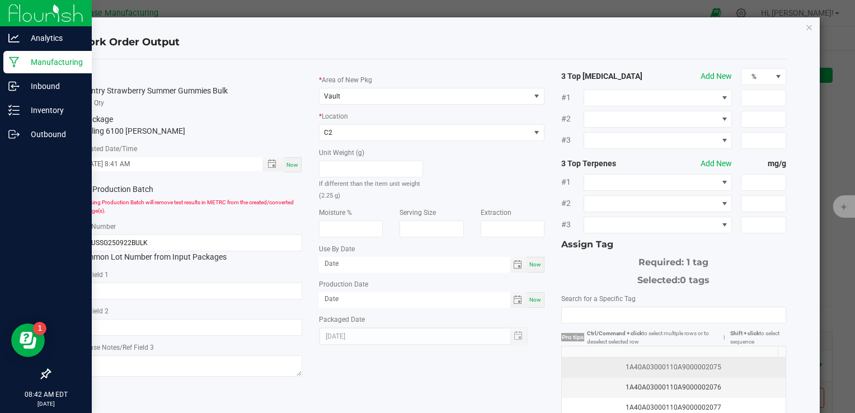
click at [654, 362] on div "1A40A03000110A9000002075" at bounding box center [673, 367] width 210 height 11
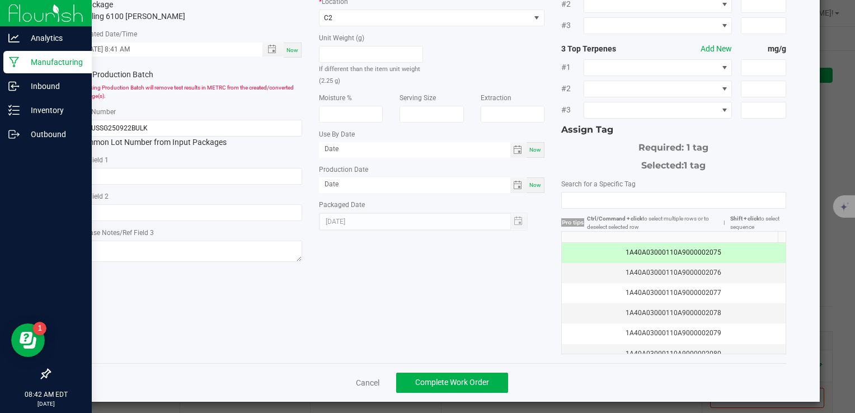
scroll to position [119, 0]
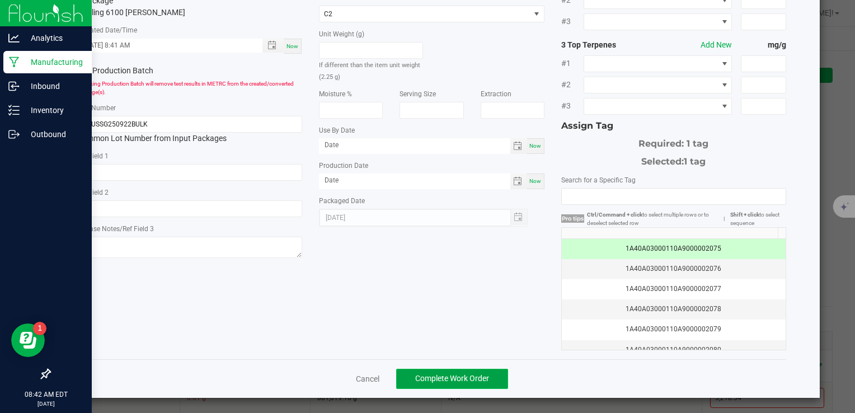
click at [463, 376] on span "Complete Work Order" at bounding box center [452, 378] width 74 height 9
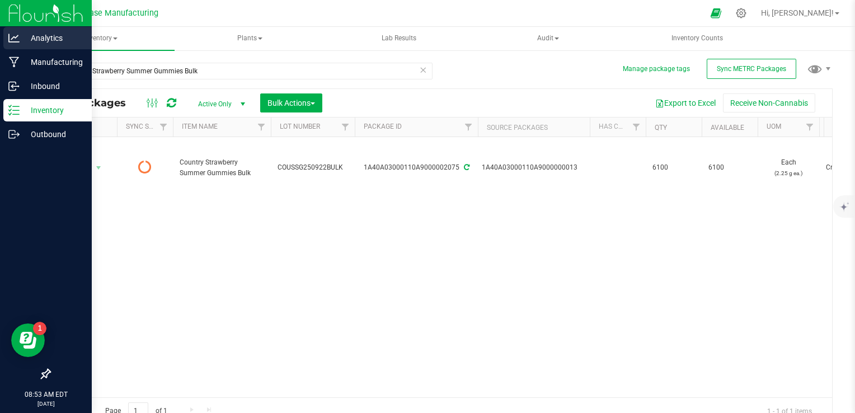
click at [20, 37] on p "Analytics" at bounding box center [53, 37] width 67 height 13
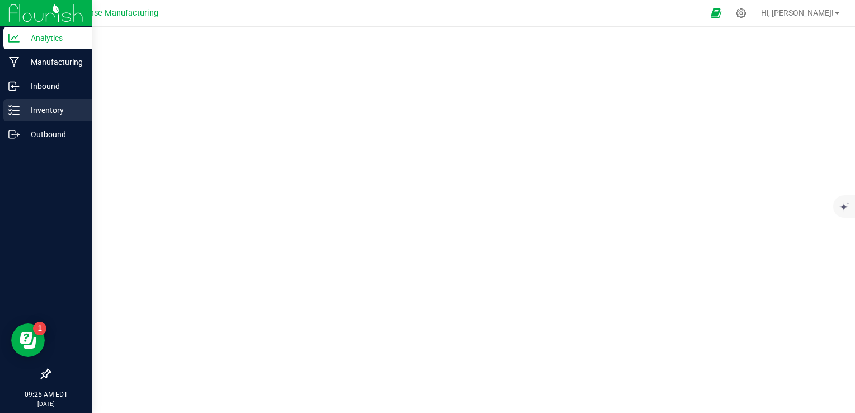
click at [15, 111] on icon at bounding box center [13, 110] width 11 height 11
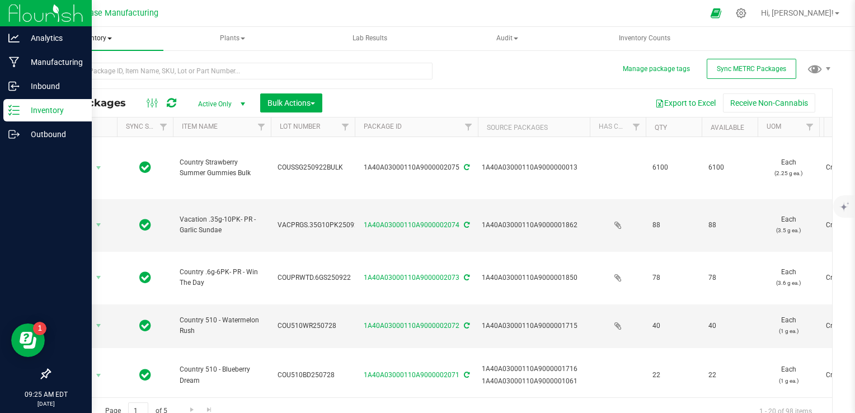
click at [91, 43] on span "Inventory" at bounding box center [95, 38] width 136 height 23
click at [98, 132] on span "From bill of materials" at bounding box center [92, 134] width 101 height 10
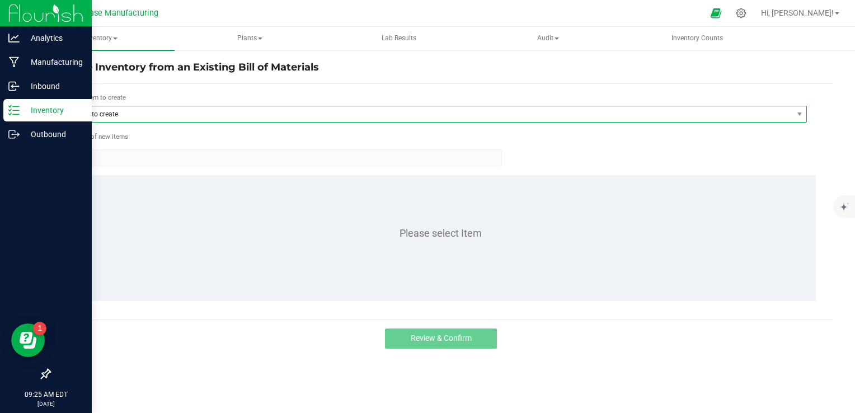
click at [167, 115] on span "Item to create" at bounding box center [429, 114] width 725 height 16
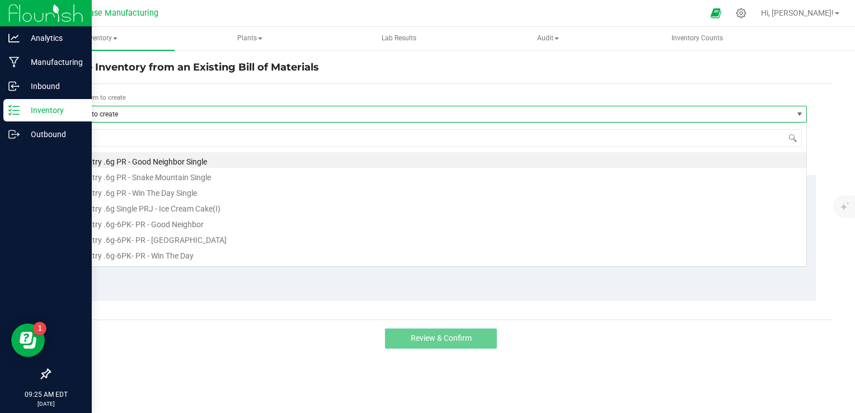
scroll to position [16, 740]
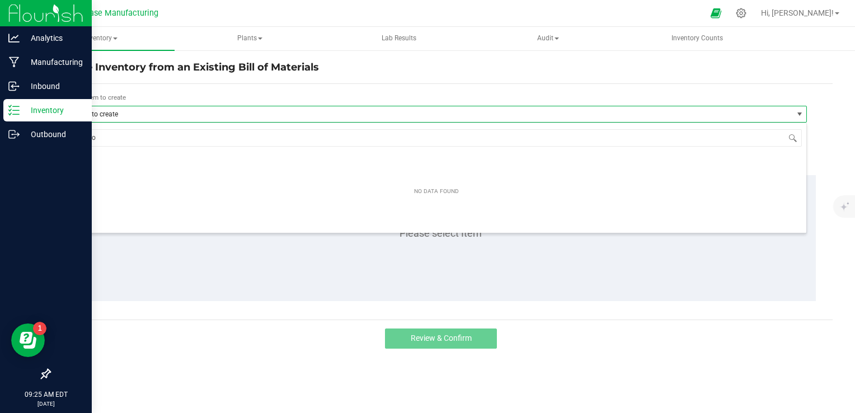
type input "pur"
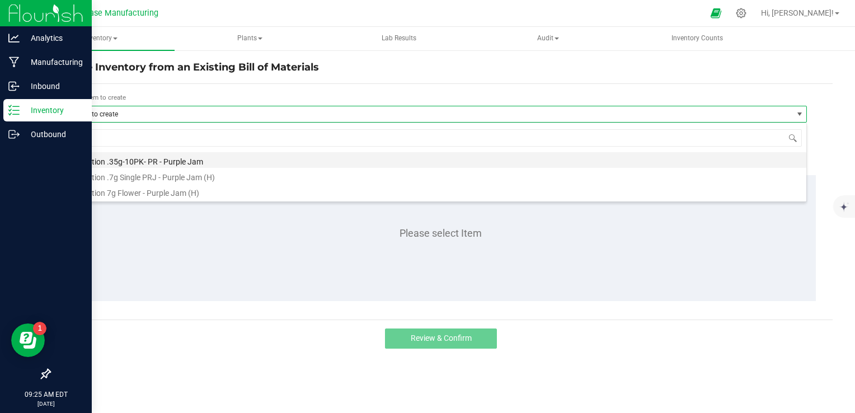
click at [163, 160] on li "Vacation .35g-10PK- PR - Purple Jam" at bounding box center [436, 160] width 739 height 16
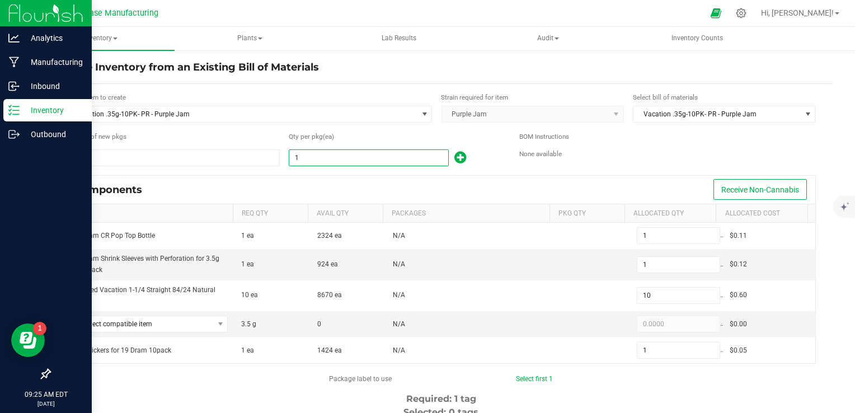
click at [348, 158] on input "1" at bounding box center [368, 158] width 159 height 16
type input "4"
type input "40"
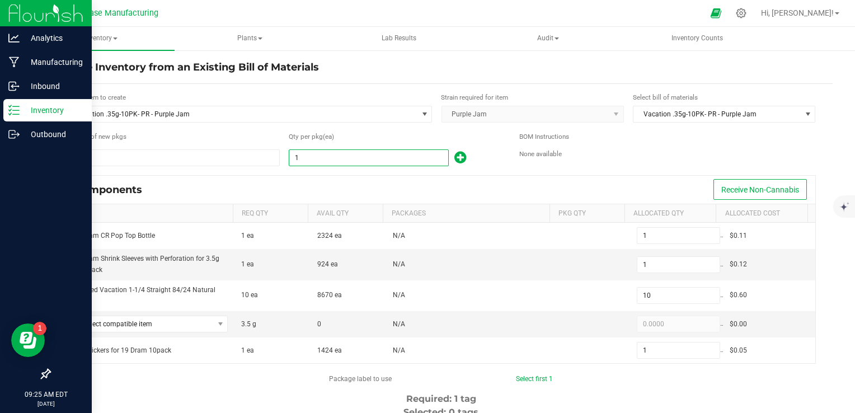
type input "4"
type input "41"
type input "410"
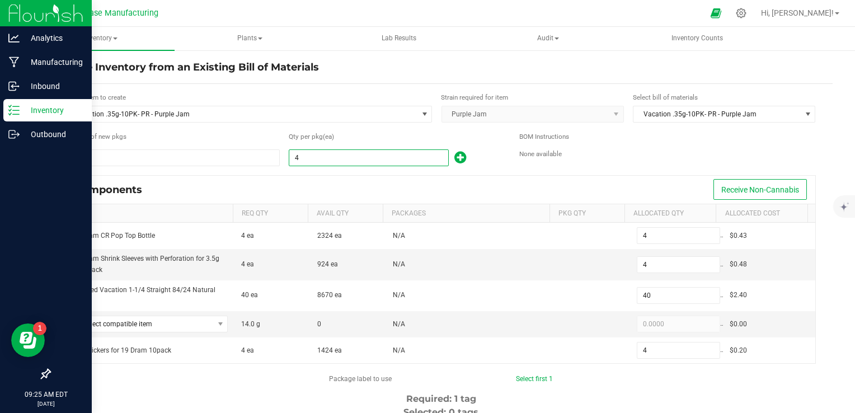
type input "41"
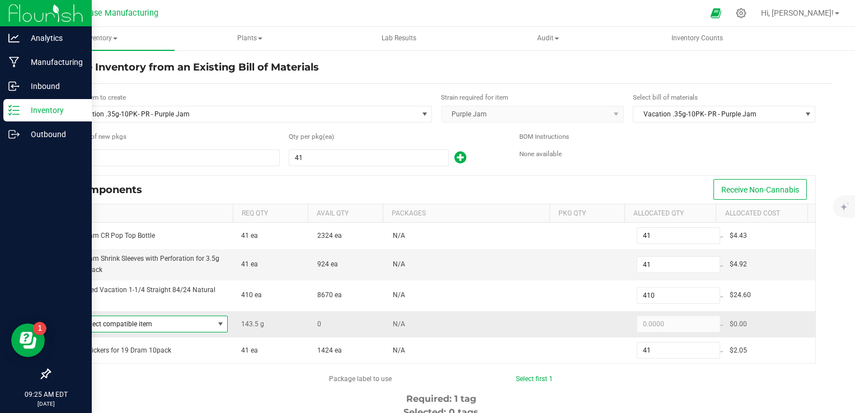
click at [181, 324] on span "Select compatible item" at bounding box center [143, 324] width 140 height 16
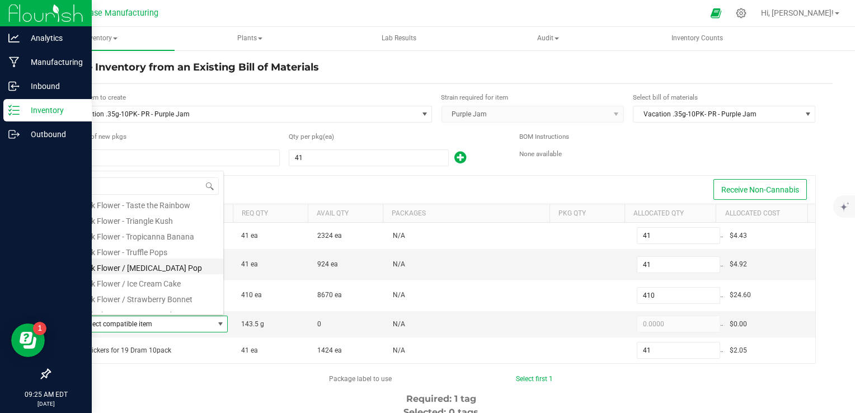
scroll to position [215, 0]
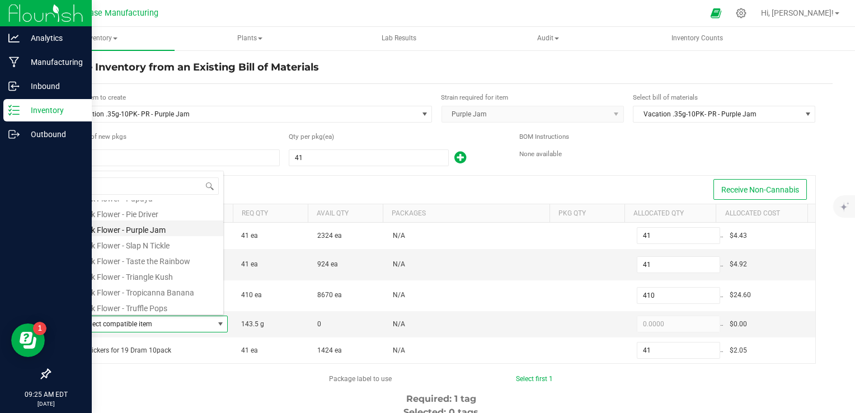
click at [163, 234] on li "Bulk Flower - Purple Jam" at bounding box center [148, 228] width 150 height 16
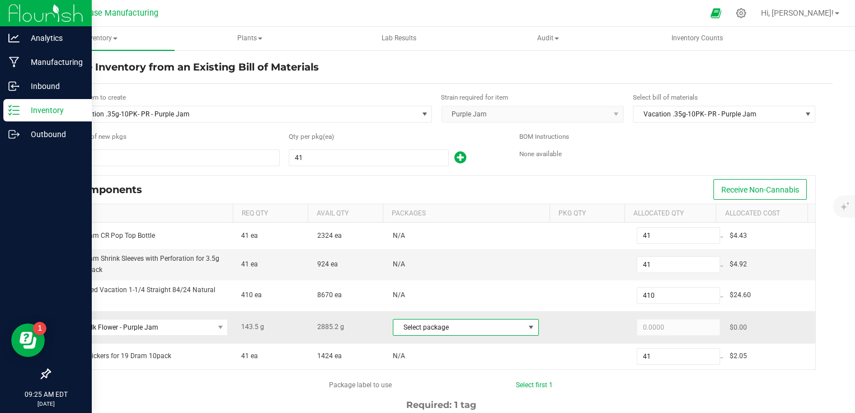
click at [405, 322] on span "Select package" at bounding box center [458, 327] width 131 height 16
click at [421, 372] on li "1A40A03000110A9000001926 (PJ250915)" at bounding box center [456, 372] width 141 height 16
type input "143.5000"
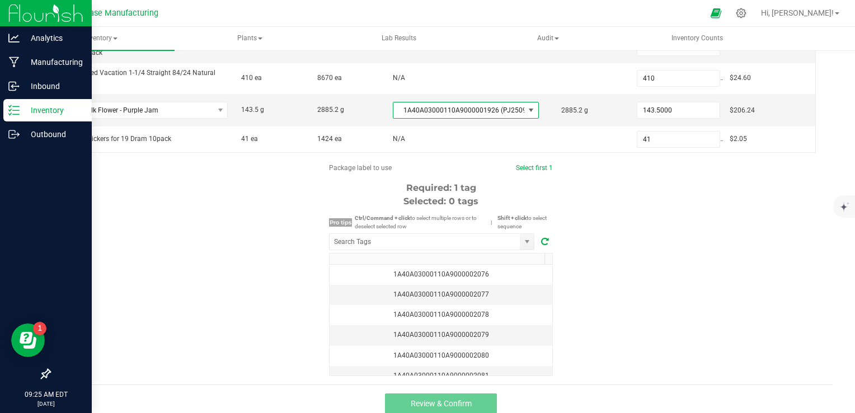
scroll to position [223, 0]
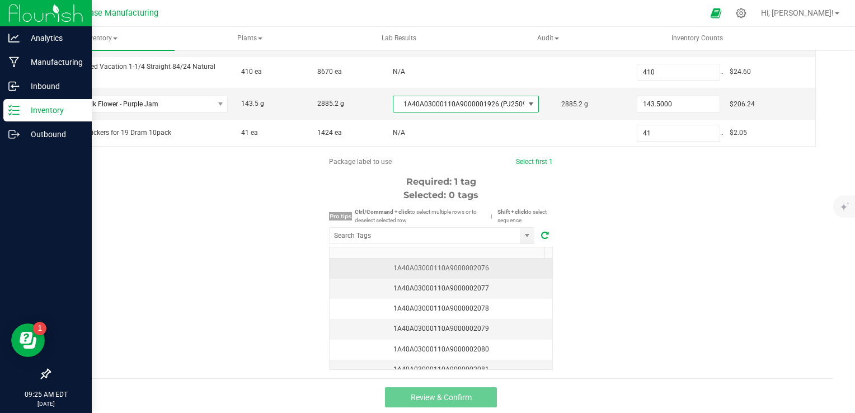
click at [497, 263] on div "1A40A03000110A9000002076" at bounding box center [440, 268] width 209 height 11
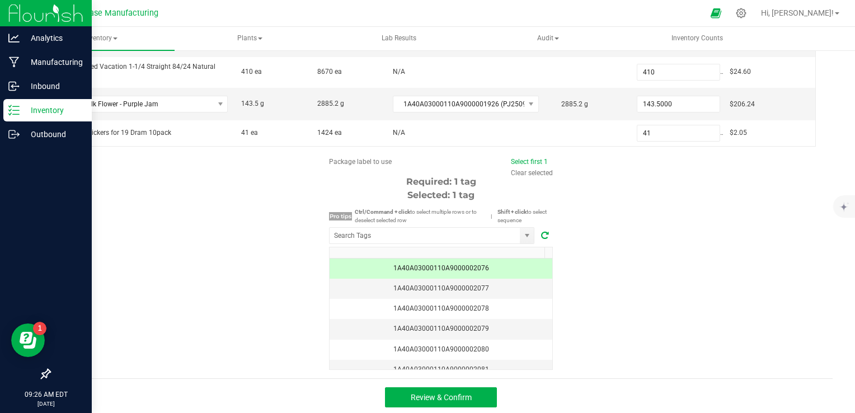
drag, startPoint x: 624, startPoint y: 249, endPoint x: 619, endPoint y: 253, distance: 7.2
click at [624, 249] on div "Package label to use Select first 1 Clear selected Required: 1 tag Selected: 1 …" at bounding box center [440, 263] width 783 height 213
click at [499, 289] on div "1A40A03000110A9000002077" at bounding box center [440, 288] width 209 height 11
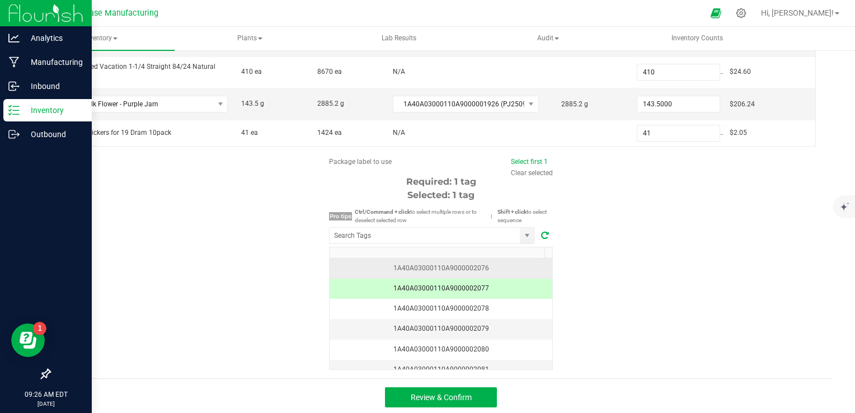
click at [488, 270] on div "1A40A03000110A9000002076" at bounding box center [440, 268] width 209 height 11
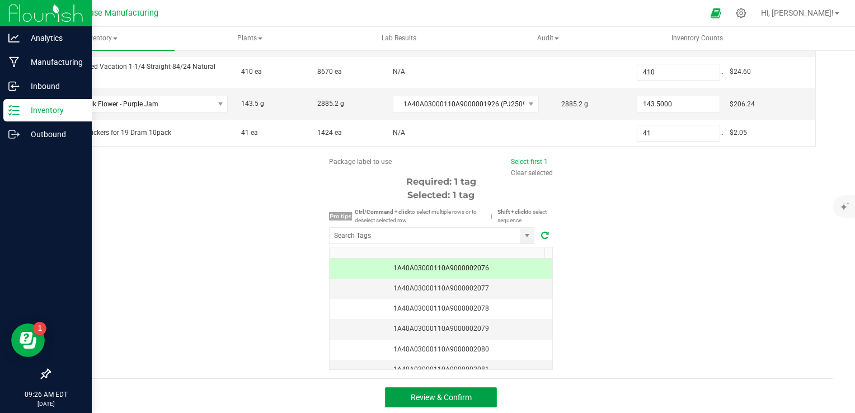
click at [470, 394] on button "Review & Confirm" at bounding box center [441, 397] width 112 height 20
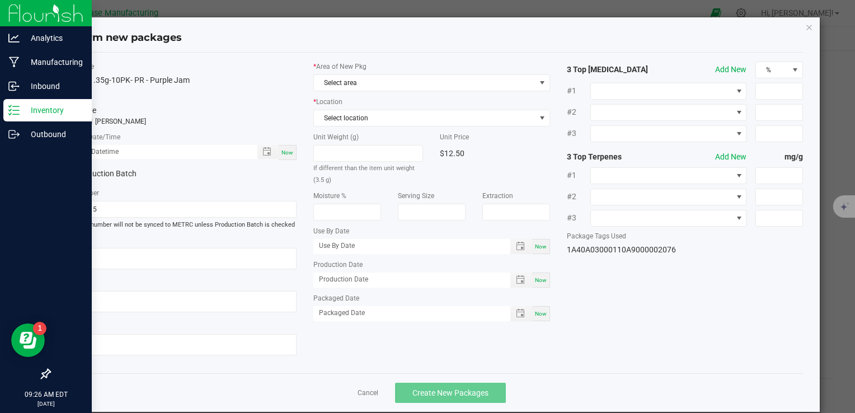
type textarea "[DATE]"
type textarea "RMD825-C, [PHONE_NUMBER], [EMAIL_ADDRESS][DOMAIN_NAME]"
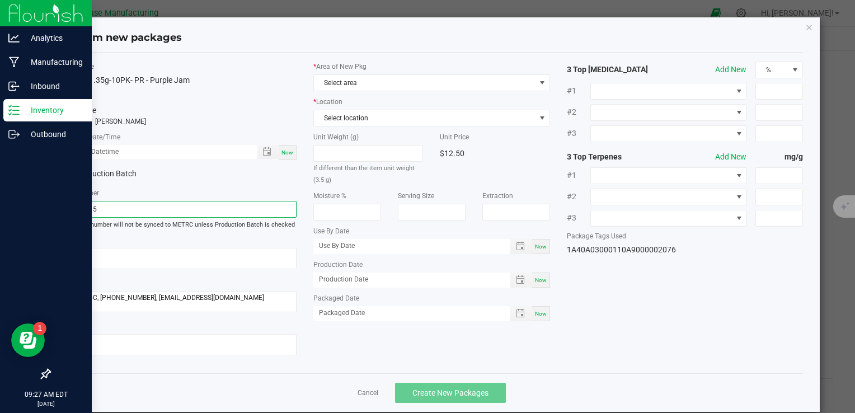
click at [130, 211] on input "PJ250915" at bounding box center [178, 209] width 236 height 17
paste input "VACPRPJ.35G10PK250922"
type input "VACPRPJ.35G10PK250923"
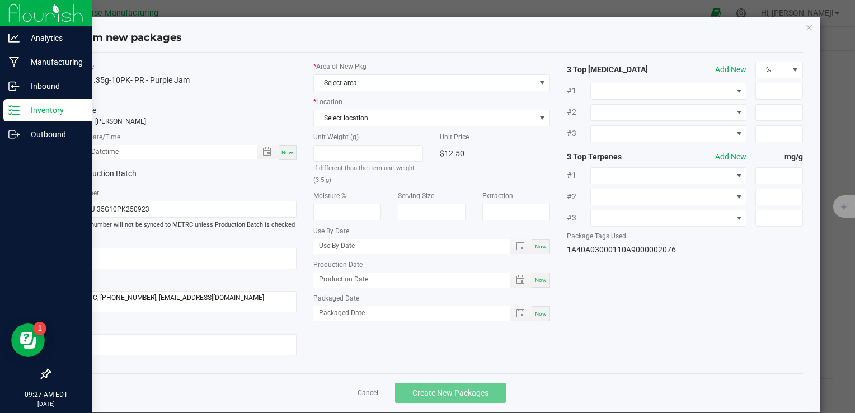
click at [288, 156] on div "Now" at bounding box center [288, 152] width 18 height 15
type input "[DATE] 09:27 AM"
click at [348, 71] on div "* Area of New Pkg Select area" at bounding box center [431, 77] width 236 height 30
click at [349, 82] on span "Select area" at bounding box center [424, 83] width 221 height 16
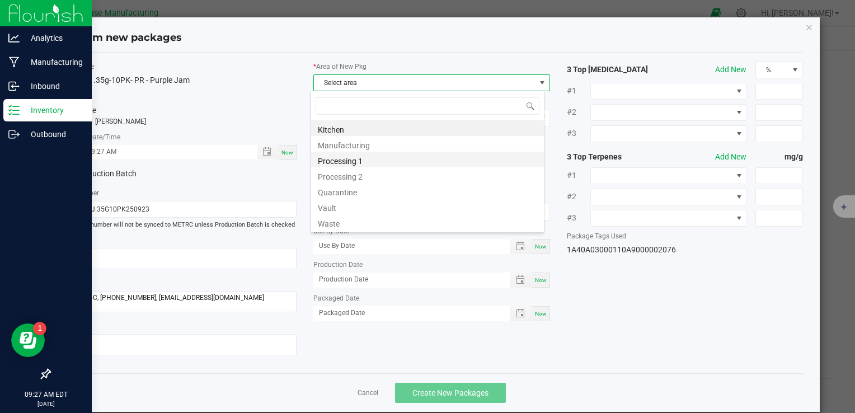
scroll to position [16, 234]
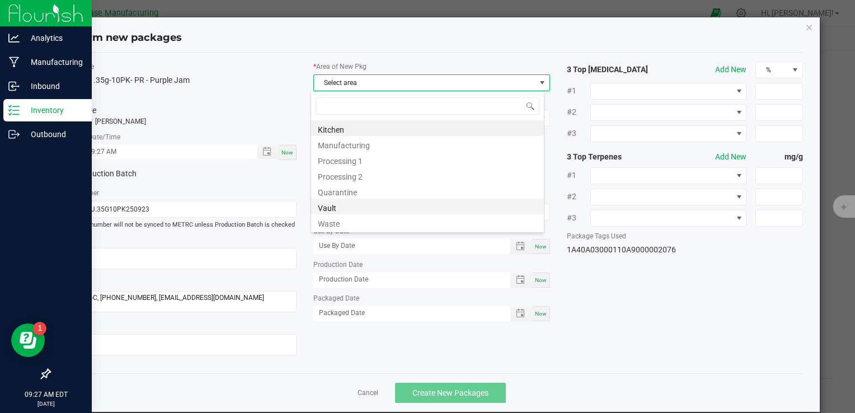
click at [332, 209] on li "Vault" at bounding box center [427, 207] width 233 height 16
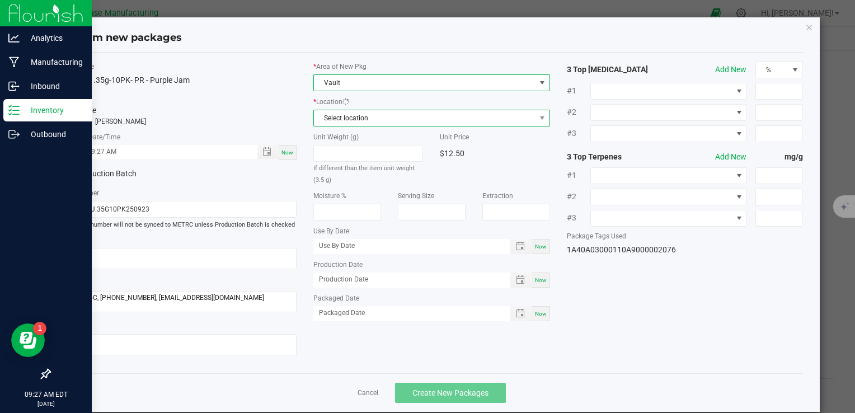
click at [343, 122] on span "Select location" at bounding box center [424, 118] width 221 height 16
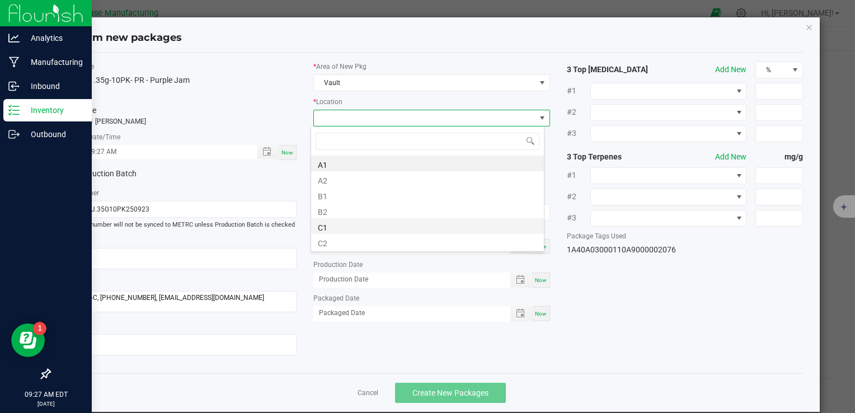
click at [341, 227] on li "C1" at bounding box center [427, 226] width 233 height 16
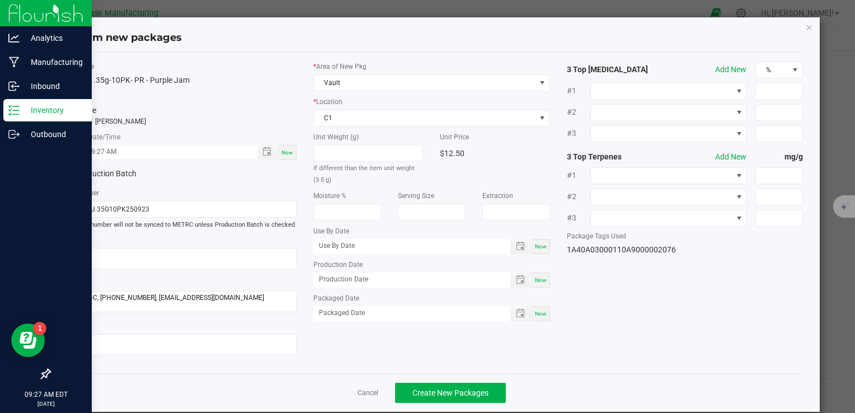
click at [537, 283] on div "Now" at bounding box center [541, 279] width 18 height 15
type input "[DATE]"
click at [537, 308] on div "Now" at bounding box center [541, 313] width 18 height 15
type input "[DATE]"
click at [479, 397] on button "Create New Packages" at bounding box center [450, 393] width 111 height 20
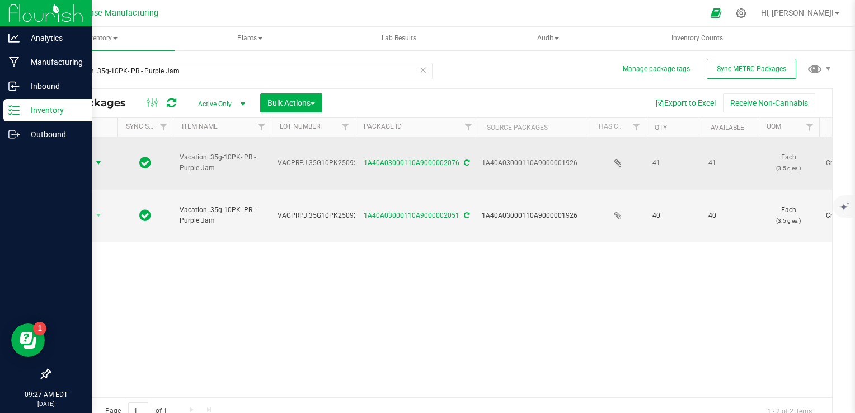
click at [93, 155] on span "select" at bounding box center [99, 163] width 14 height 16
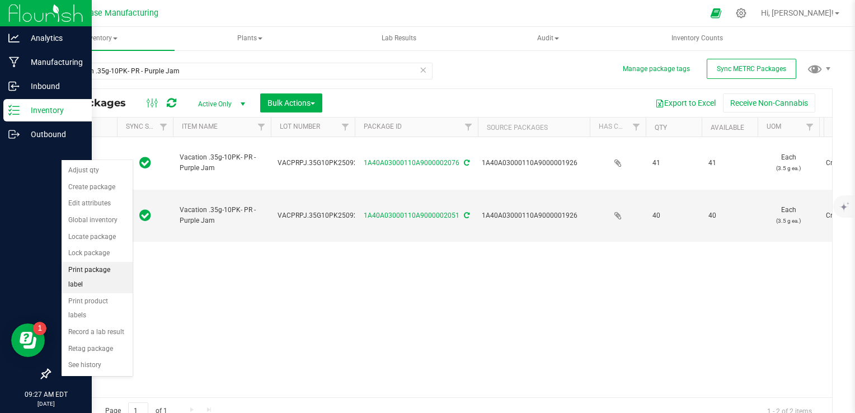
click at [107, 267] on li "Print package label" at bounding box center [97, 277] width 71 height 31
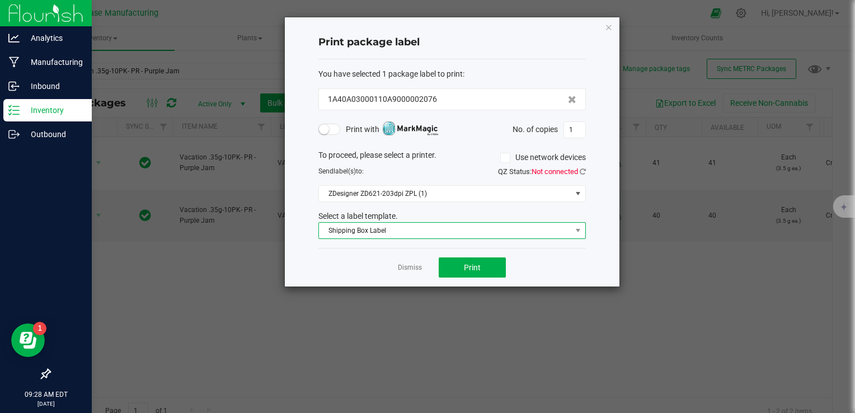
click at [407, 237] on span "Shipping Box Label" at bounding box center [445, 231] width 252 height 16
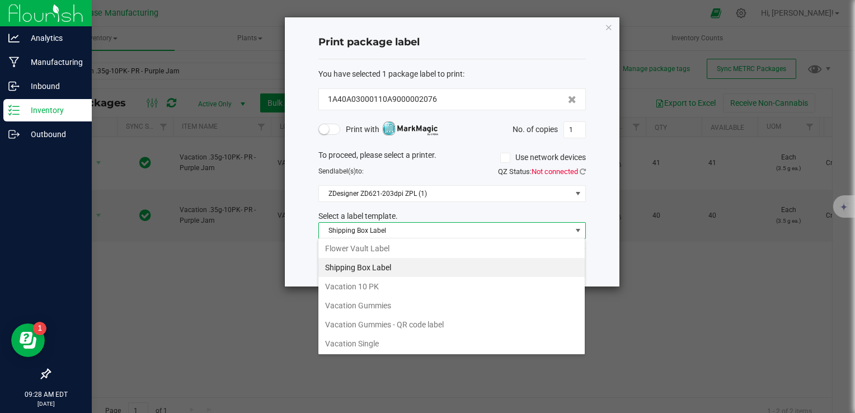
scroll to position [114, 0]
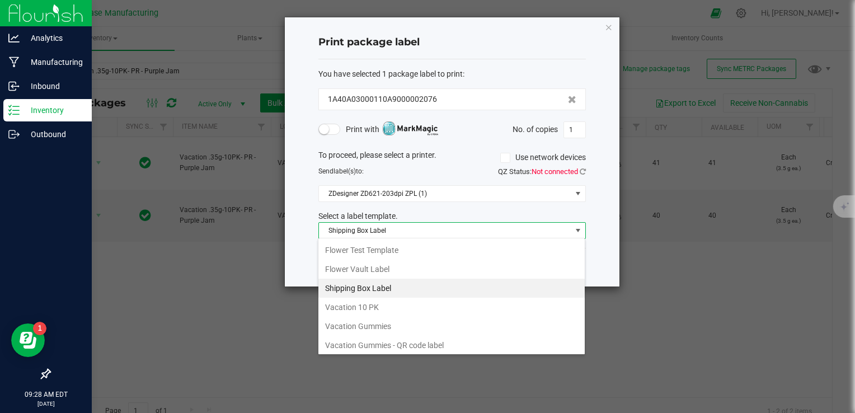
click at [391, 299] on li "Vacation 10 PK" at bounding box center [451, 307] width 266 height 19
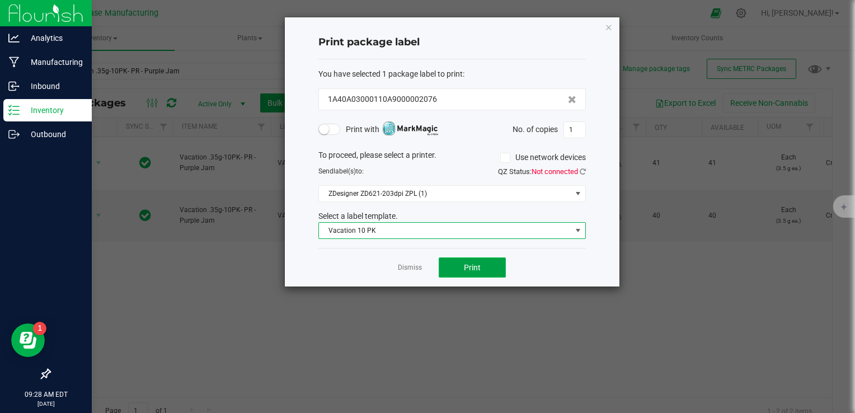
click at [488, 261] on button "Print" at bounding box center [471, 267] width 67 height 20
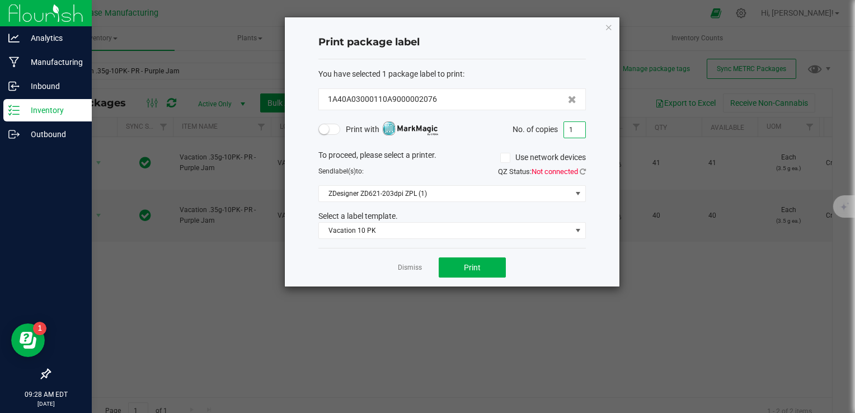
click at [574, 130] on input "1" at bounding box center [574, 130] width 21 height 16
type input "41"
click at [483, 261] on button "Print" at bounding box center [471, 267] width 67 height 20
click at [403, 268] on link "Dismiss" at bounding box center [410, 268] width 24 height 10
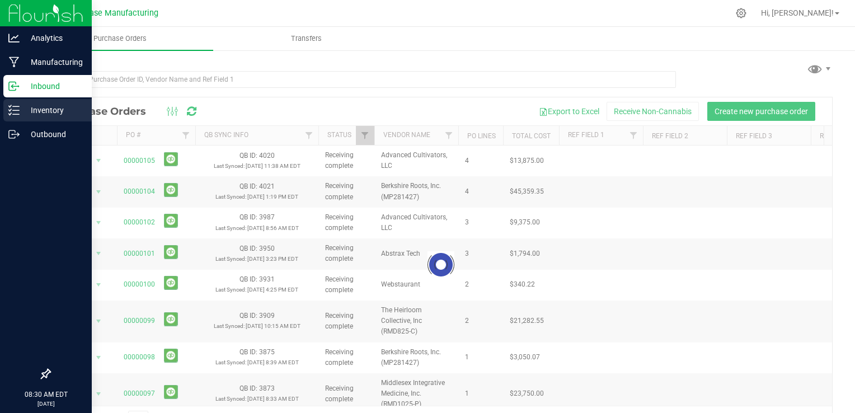
click at [23, 115] on p "Inventory" at bounding box center [53, 109] width 67 height 13
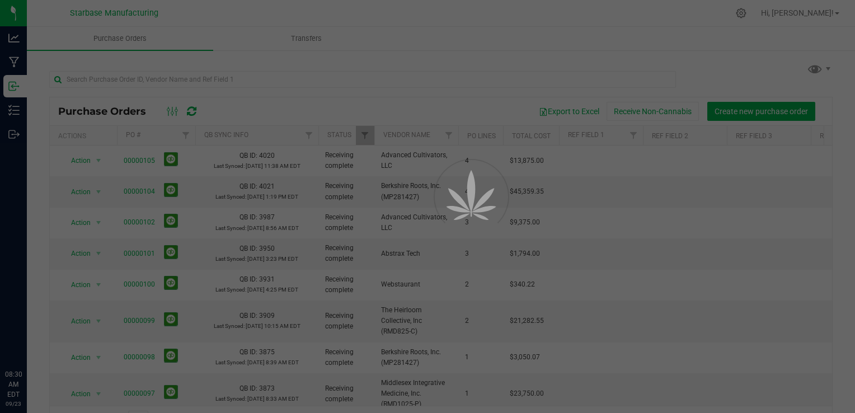
click at [197, 82] on div at bounding box center [427, 206] width 855 height 413
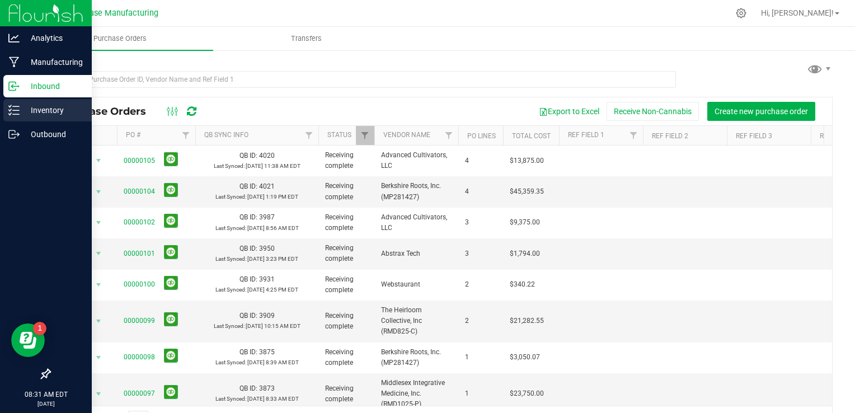
click at [8, 114] on icon at bounding box center [13, 110] width 11 height 11
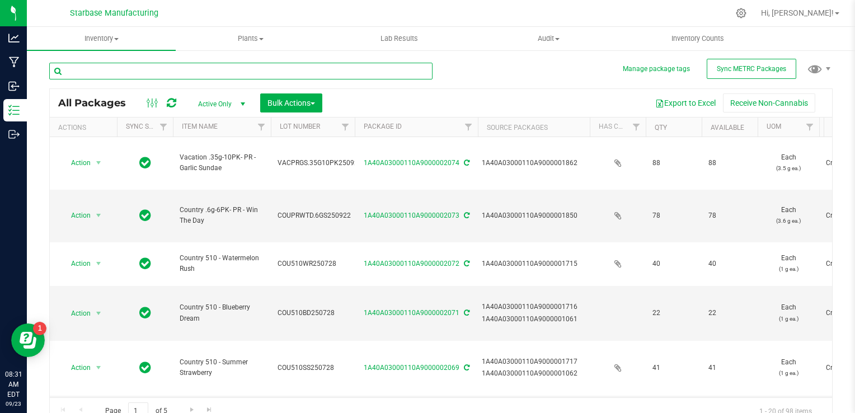
click at [150, 73] on input "text" at bounding box center [240, 71] width 383 height 17
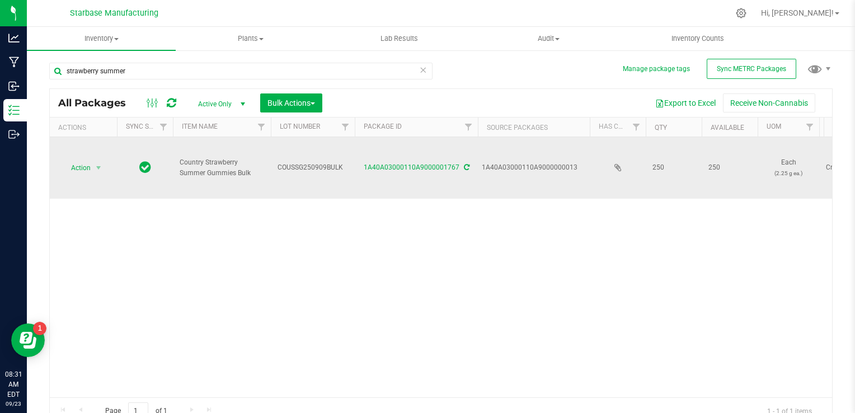
click at [313, 167] on span "COUSSG250909BULK" at bounding box center [312, 167] width 70 height 11
click at [313, 167] on input "COUSSG250909BULK" at bounding box center [310, 167] width 80 height 17
click at [327, 224] on div "Action Action Adjust qty Create package Edit attributes Global inventory Locate…" at bounding box center [441, 267] width 782 height 260
click at [81, 166] on span "Action" at bounding box center [76, 168] width 30 height 16
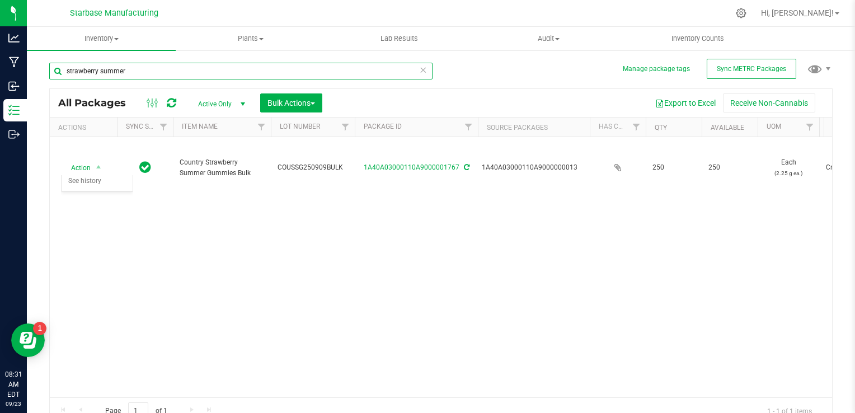
click at [115, 70] on input "strawberry summer" at bounding box center [240, 71] width 383 height 17
click at [115, 69] on input "strawberry summer" at bounding box center [240, 71] width 383 height 17
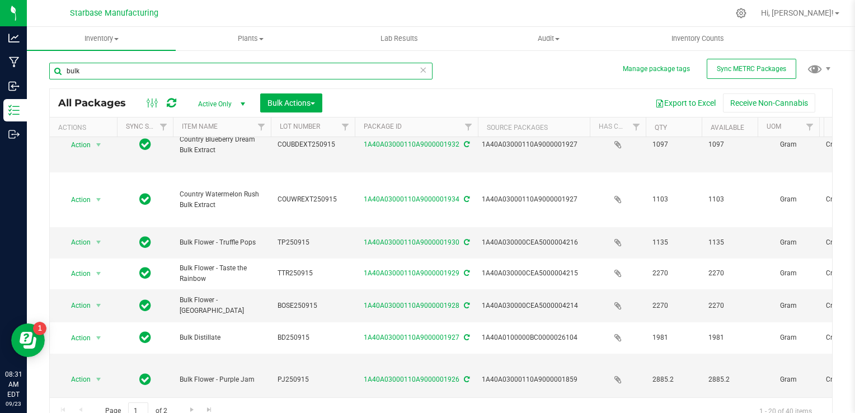
scroll to position [447, 0]
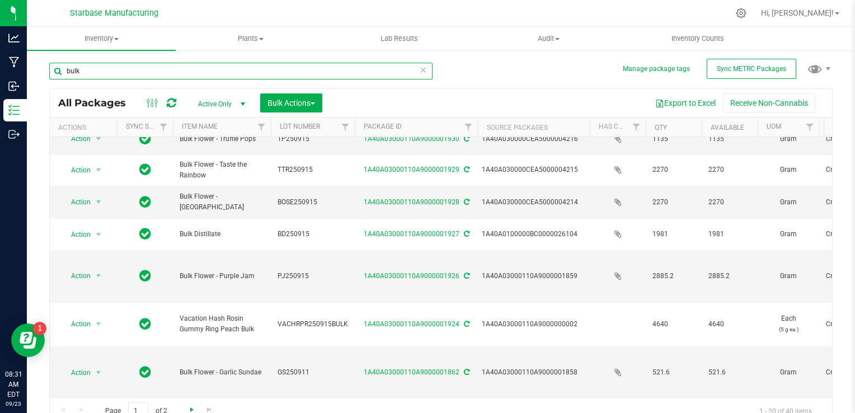
type input "bulk"
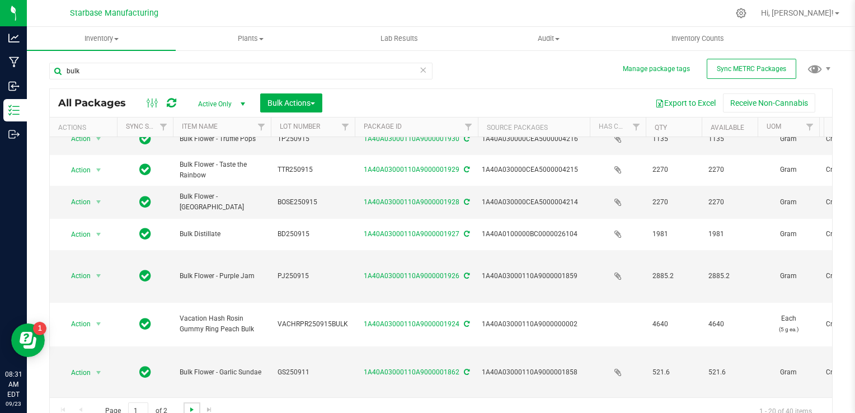
click at [193, 406] on span "Go to the next page" at bounding box center [191, 409] width 9 height 9
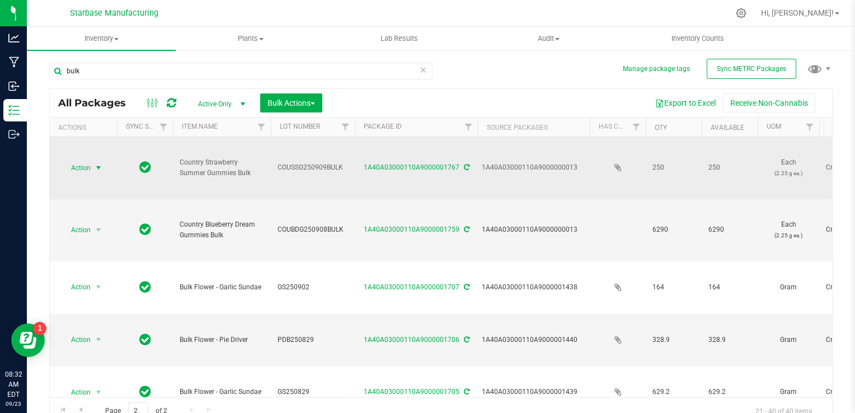
click at [87, 167] on span "Action" at bounding box center [76, 168] width 30 height 16
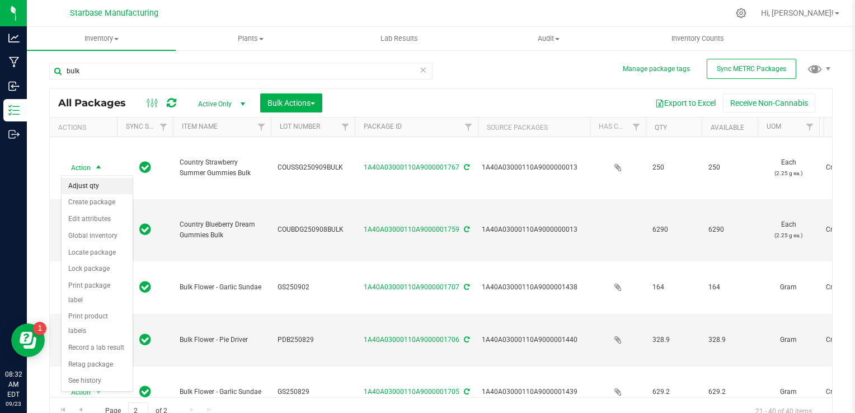
click at [97, 192] on li "Adjust qty" at bounding box center [97, 186] width 71 height 17
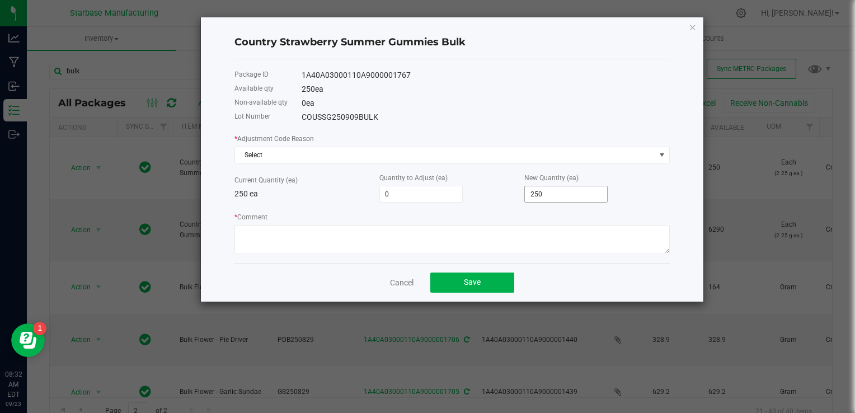
click at [562, 196] on input "250" at bounding box center [566, 194] width 82 height 16
type input "-250"
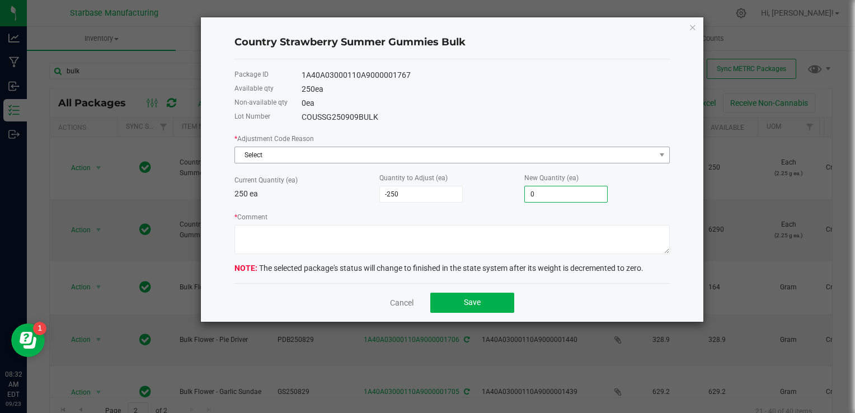
type input "0"
click at [485, 152] on span "Select" at bounding box center [445, 155] width 420 height 16
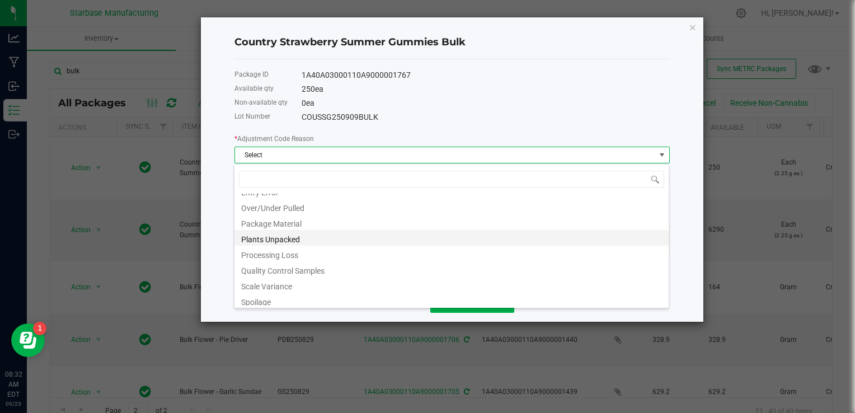
scroll to position [92, 0]
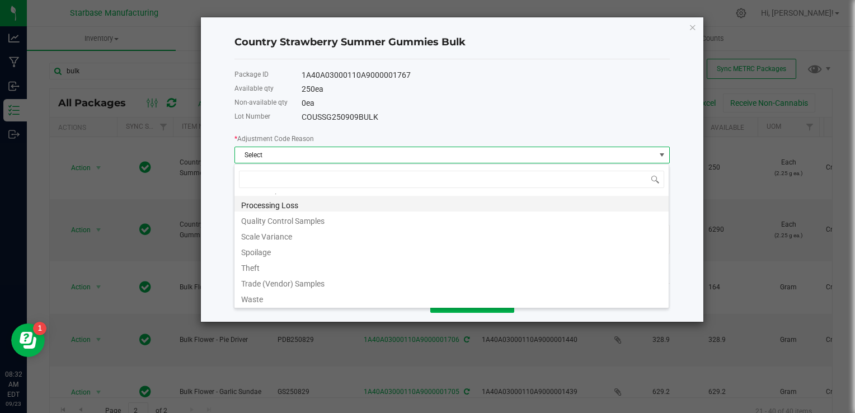
click at [422, 206] on li "Processing Loss" at bounding box center [451, 204] width 434 height 16
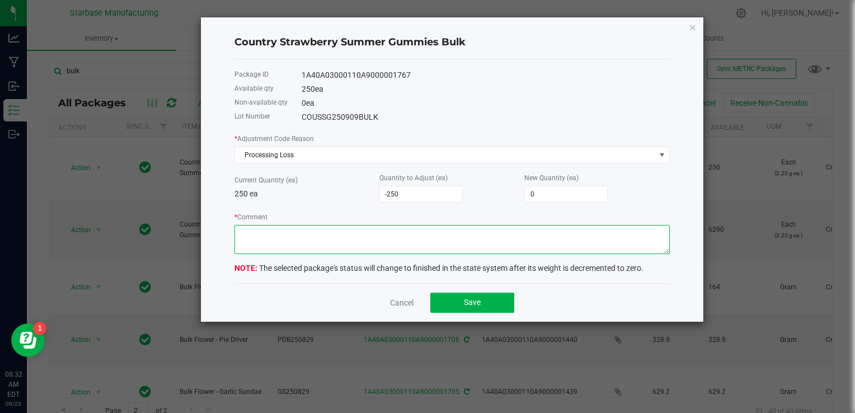
click at [391, 229] on textarea "* Comment" at bounding box center [451, 239] width 435 height 29
type textarea "Loss during cook"
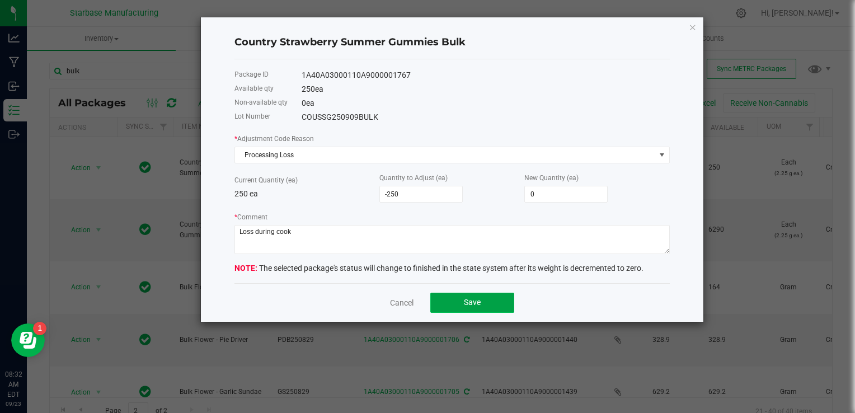
click at [454, 305] on button "Save" at bounding box center [472, 303] width 84 height 20
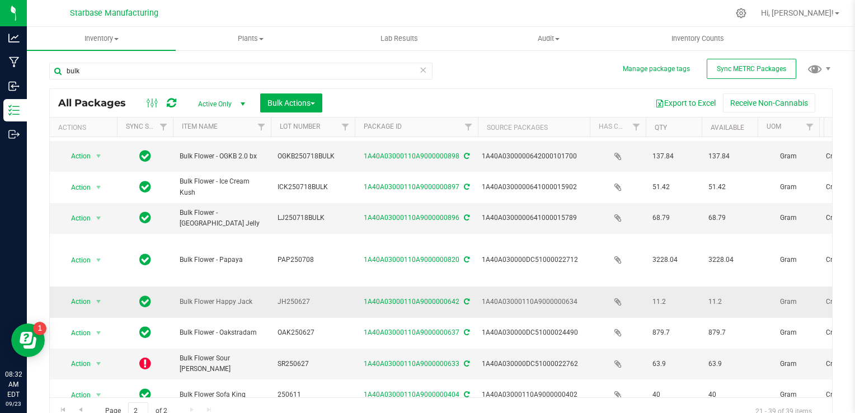
scroll to position [0, 0]
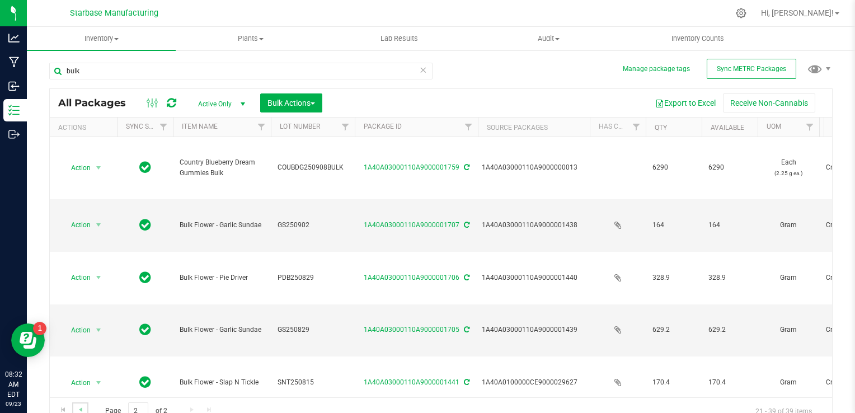
click at [81, 403] on link "Go to the previous page" at bounding box center [80, 409] width 16 height 15
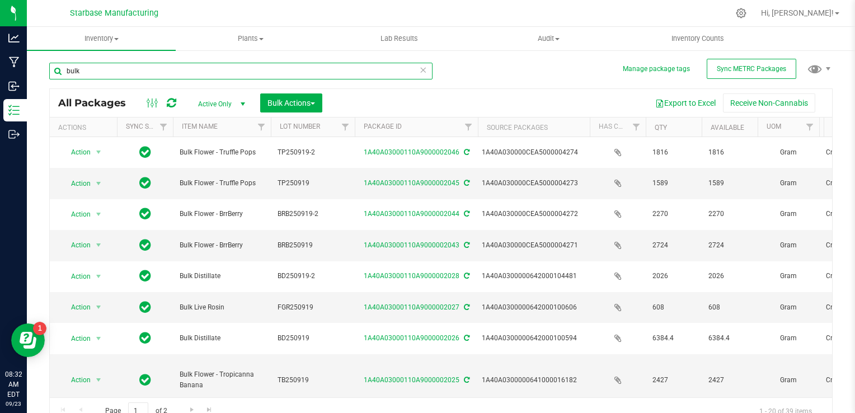
click at [218, 78] on input "bulk" at bounding box center [240, 71] width 383 height 17
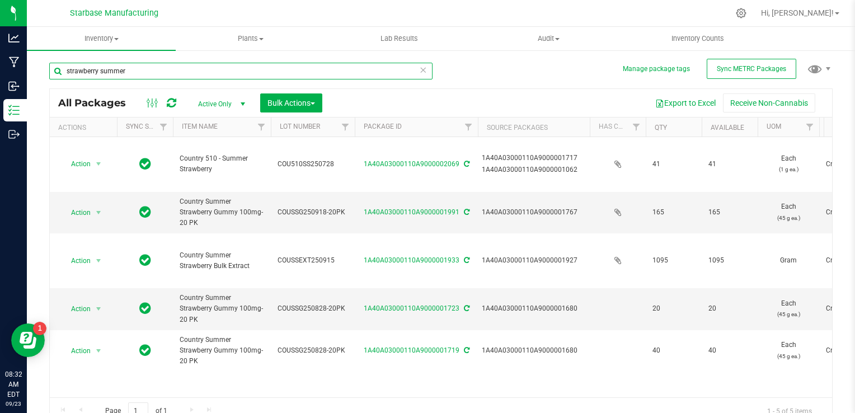
type input "strawberry summer"
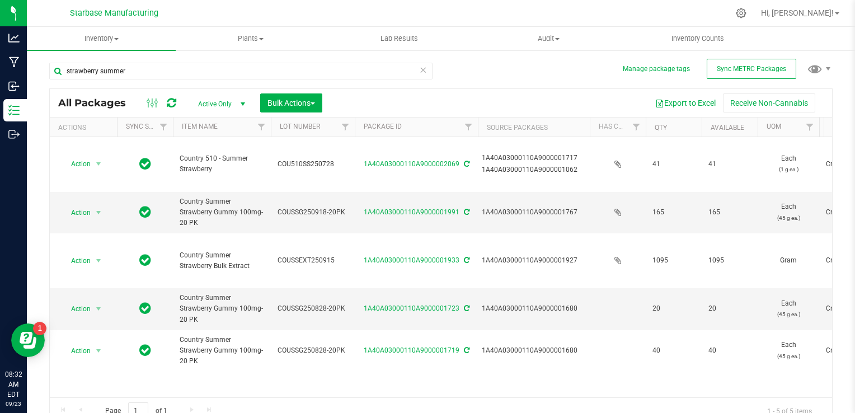
click at [230, 98] on span "Active Only" at bounding box center [219, 104] width 62 height 16
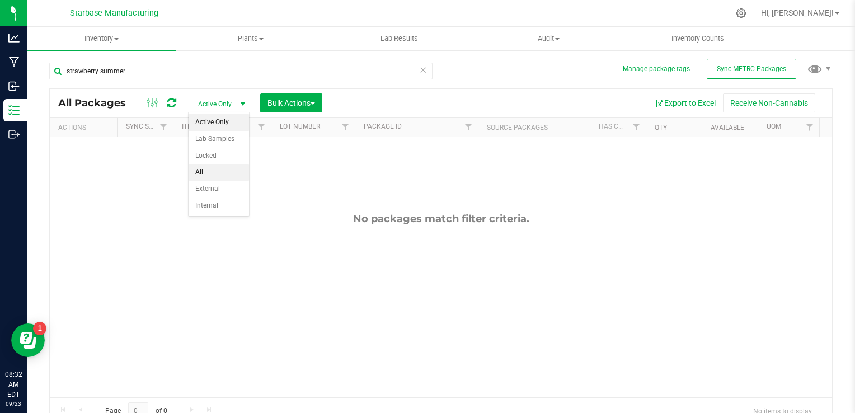
click at [219, 170] on li "All" at bounding box center [218, 172] width 60 height 17
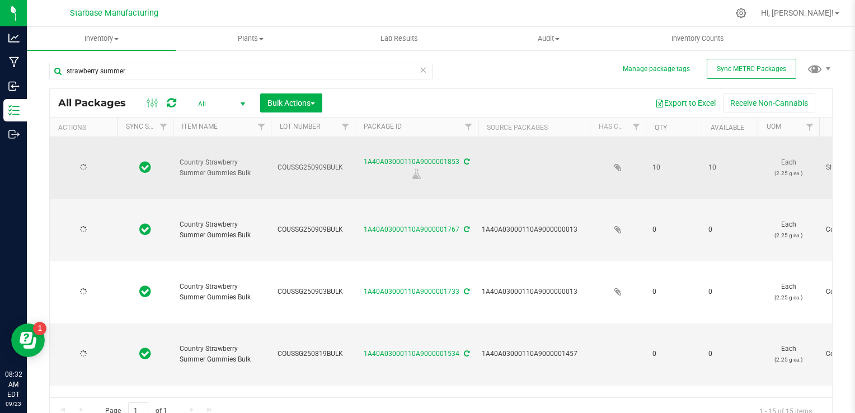
click at [295, 162] on span "COUSSG250909BULK" at bounding box center [312, 167] width 70 height 11
click at [295, 162] on input "COUSSG250909BULK" at bounding box center [310, 167] width 80 height 17
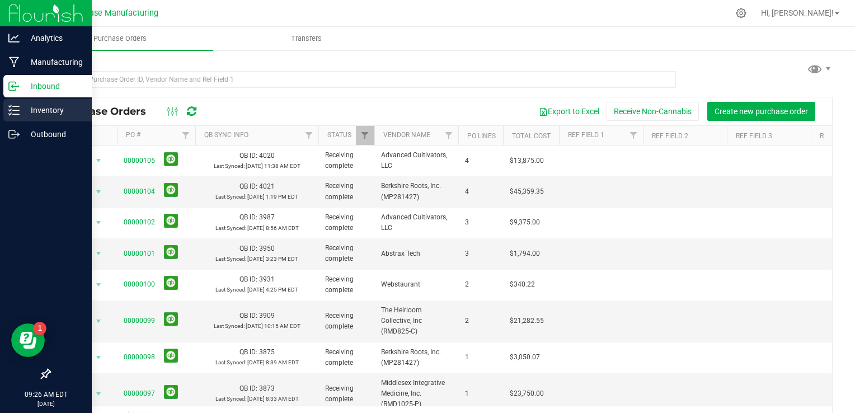
click at [13, 109] on icon at bounding box center [13, 110] width 11 height 11
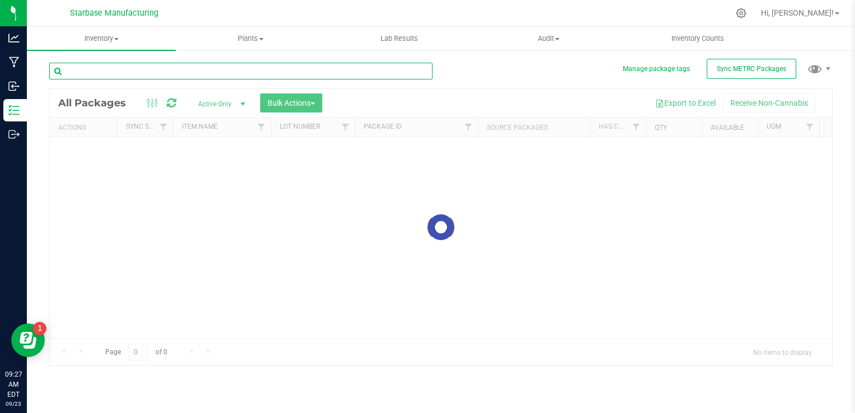
click at [141, 76] on input "text" at bounding box center [240, 71] width 383 height 17
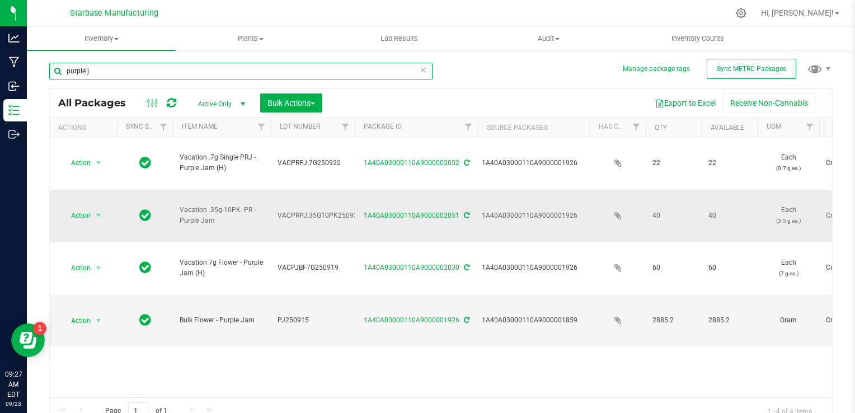
type input "purple j"
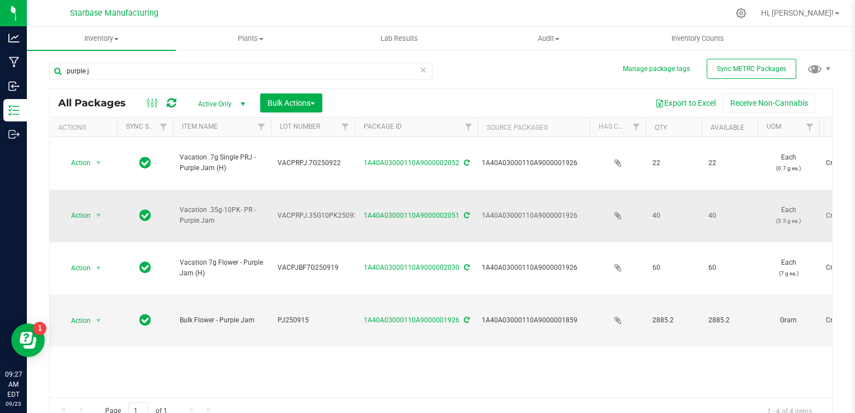
click at [297, 210] on span "VACPRPJ.35G10PK250922" at bounding box center [319, 215] width 84 height 11
click at [297, 207] on input "VACPRPJ.35G10PK250922" at bounding box center [310, 215] width 80 height 17
